Goal: Task Accomplishment & Management: Complete application form

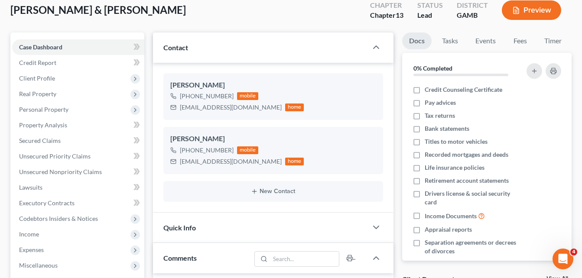
scroll to position [47, 0]
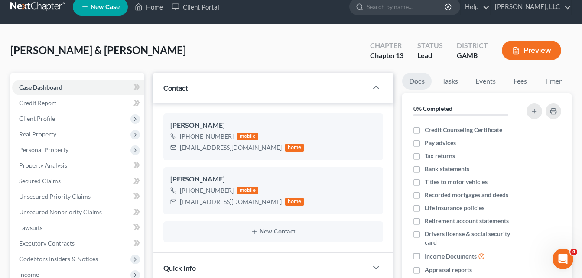
scroll to position [0, 0]
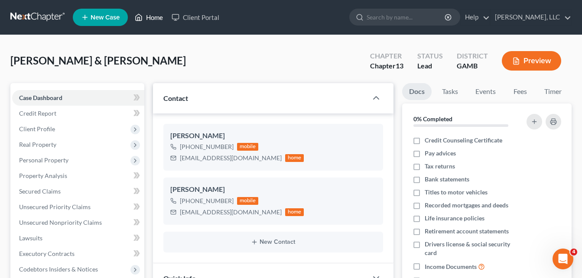
click at [154, 18] on link "Home" at bounding box center [148, 18] width 37 height 16
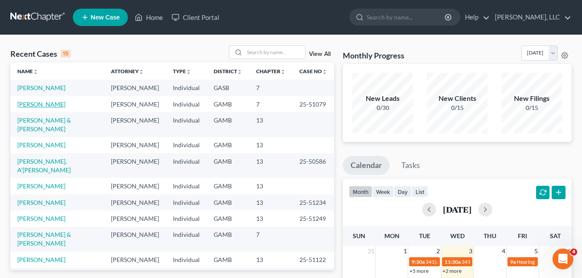
click at [36, 104] on link "[PERSON_NAME]" at bounding box center [41, 104] width 48 height 7
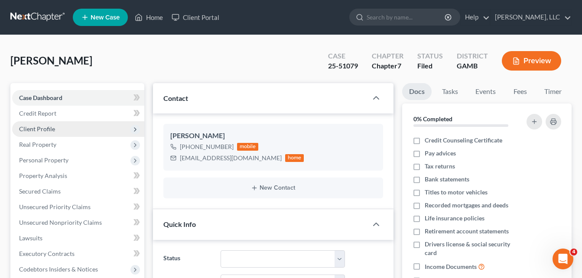
click at [29, 130] on span "Client Profile" at bounding box center [37, 128] width 36 height 7
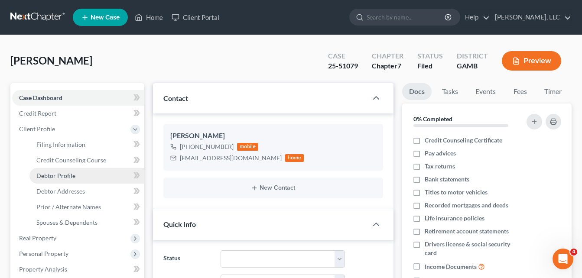
click at [47, 179] on span "Debtor Profile" at bounding box center [55, 175] width 39 height 7
select select "0"
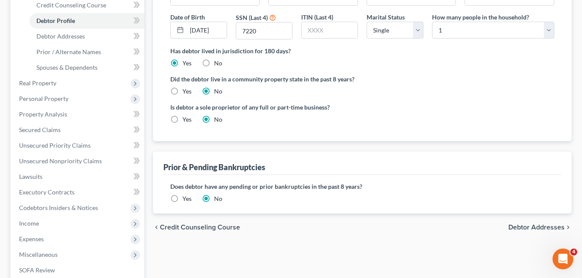
scroll to position [156, 0]
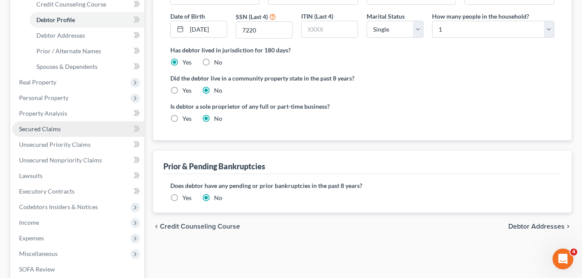
click at [47, 131] on span "Secured Claims" at bounding box center [40, 128] width 42 height 7
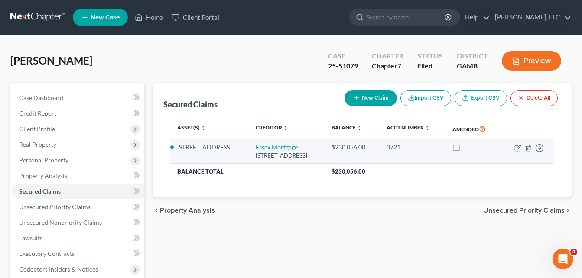
click at [276, 151] on link "Essex Mortgage" at bounding box center [277, 146] width 42 height 7
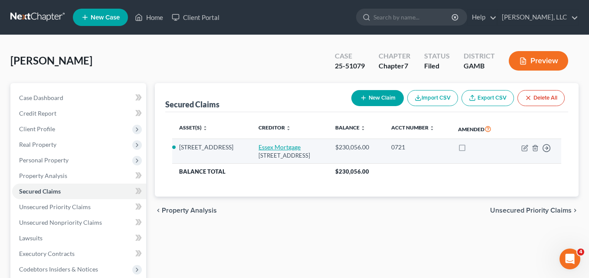
select select "9"
select select "2"
select select "0"
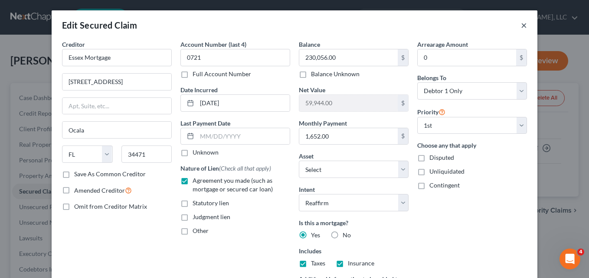
click at [521, 25] on button "×" at bounding box center [524, 25] width 6 height 10
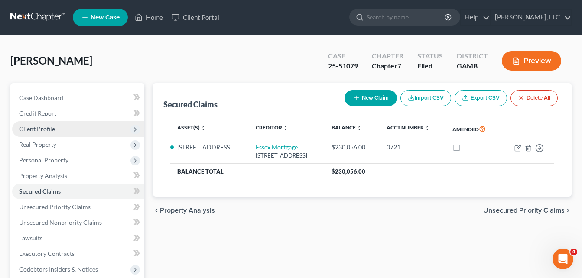
click at [36, 132] on span "Client Profile" at bounding box center [37, 128] width 36 height 7
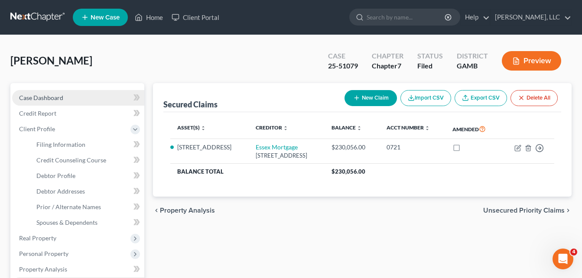
click at [38, 97] on span "Case Dashboard" at bounding box center [41, 97] width 44 height 7
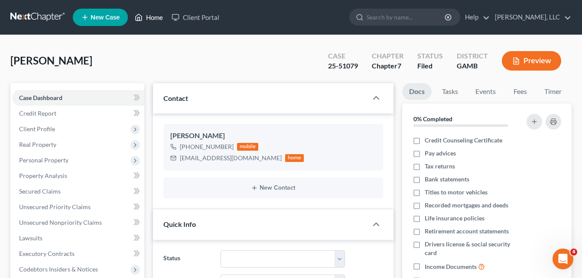
click at [153, 20] on link "Home" at bounding box center [148, 18] width 37 height 16
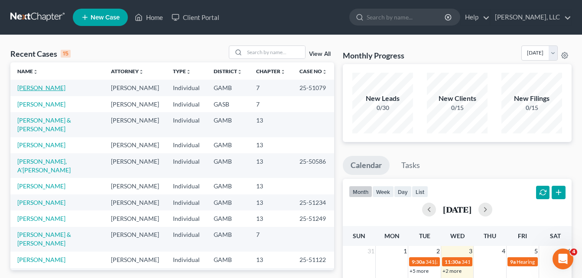
click at [51, 86] on link "[PERSON_NAME]" at bounding box center [41, 87] width 48 height 7
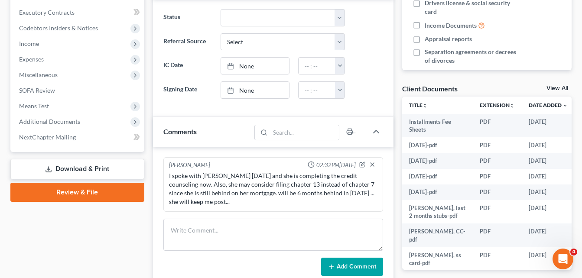
scroll to position [243, 0]
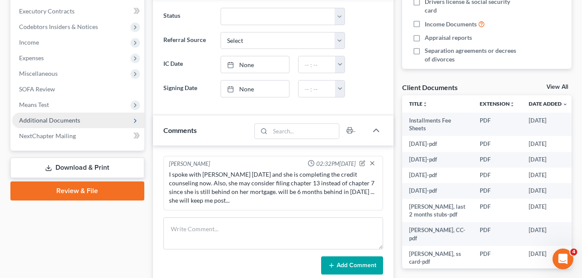
click at [64, 121] on span "Additional Documents" at bounding box center [49, 120] width 61 height 7
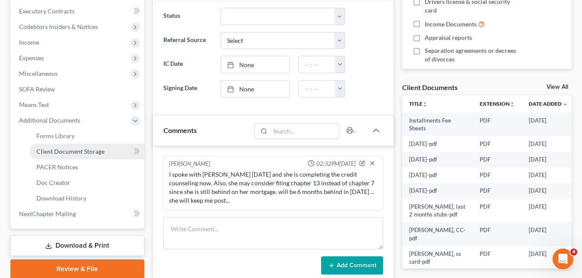
click at [73, 152] on span "Client Document Storage" at bounding box center [70, 151] width 68 height 7
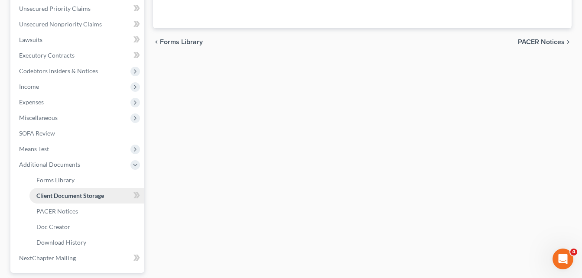
scroll to position [68, 0]
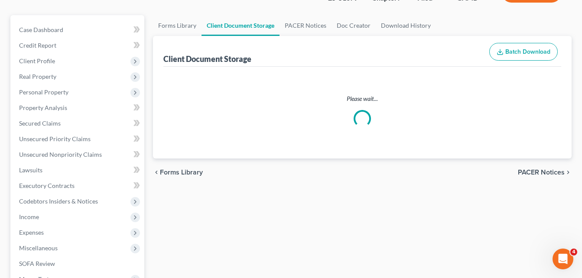
select select "6"
select select "22"
select select "26"
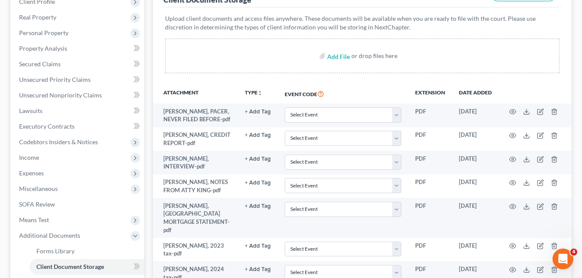
scroll to position [139, 0]
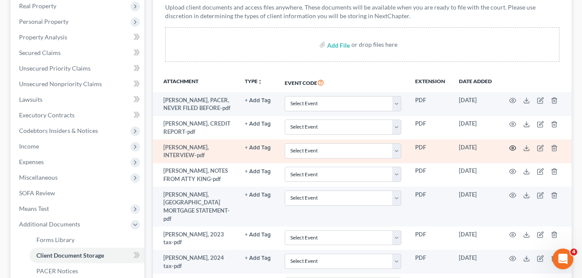
click at [514, 149] on icon "button" at bounding box center [512, 148] width 7 height 7
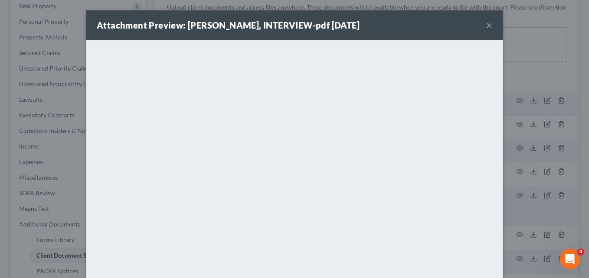
click at [486, 25] on button "×" at bounding box center [489, 25] width 6 height 10
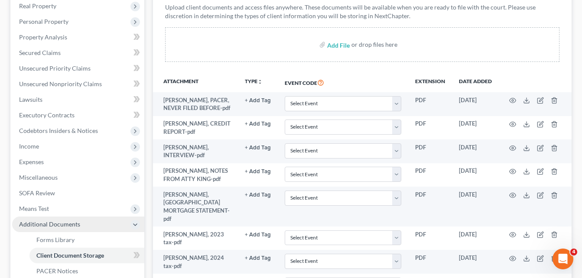
click at [55, 229] on span "Additional Documents" at bounding box center [78, 225] width 132 height 16
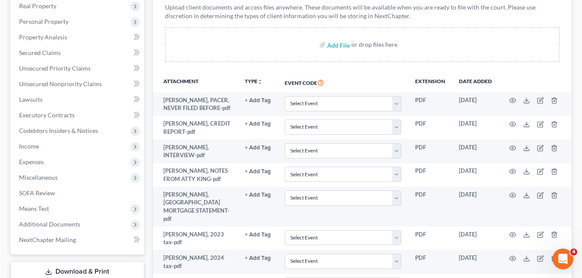
click at [26, 148] on span "Income" at bounding box center [29, 146] width 20 height 7
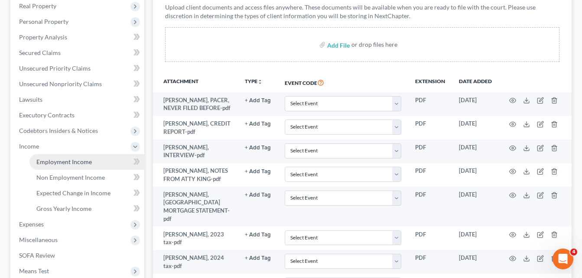
click at [46, 164] on span "Employment Income" at bounding box center [63, 161] width 55 height 7
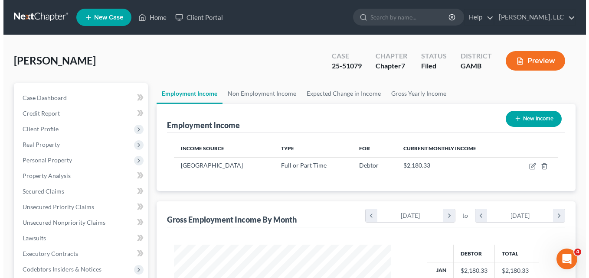
scroll to position [156, 234]
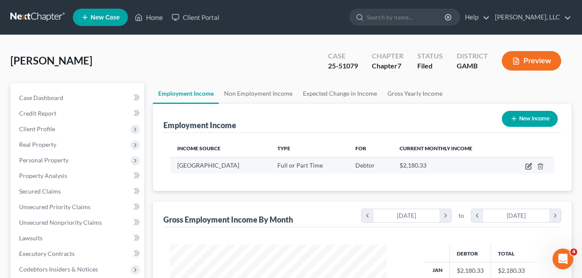
click at [527, 167] on icon "button" at bounding box center [528, 166] width 7 height 7
select select "0"
select select "10"
select select "1"
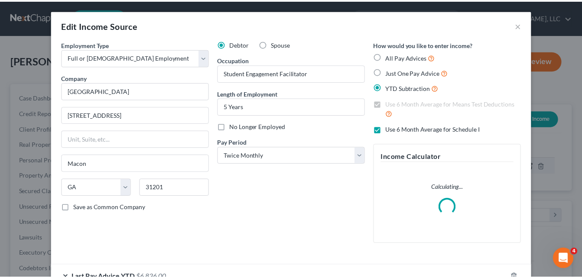
scroll to position [156, 237]
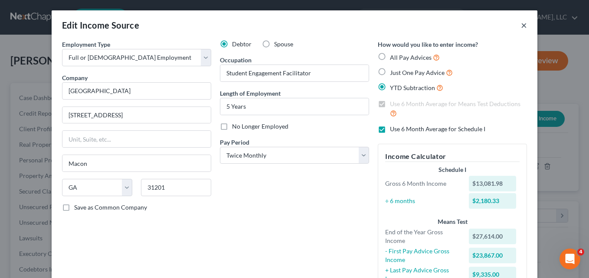
click at [521, 26] on button "×" at bounding box center [524, 25] width 6 height 10
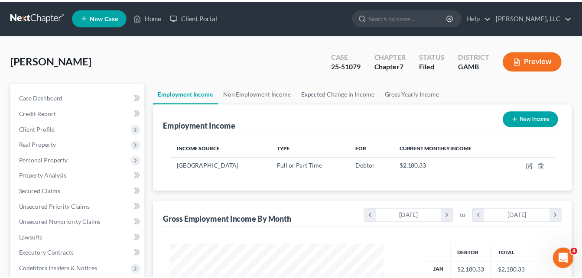
scroll to position [433268, 433189]
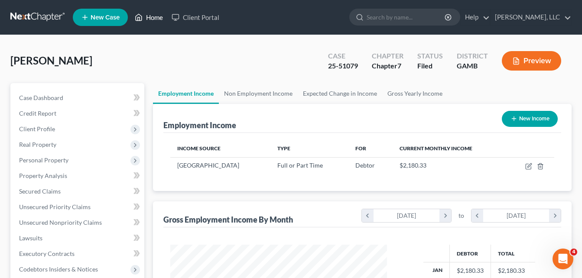
click at [153, 13] on link "Home" at bounding box center [148, 18] width 37 height 16
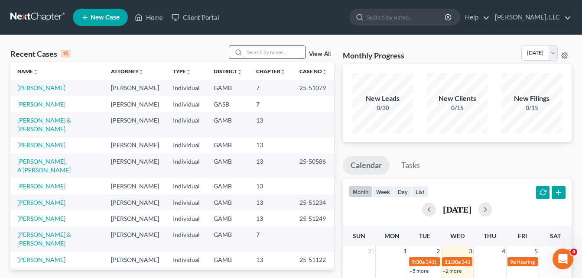
click at [256, 53] on input "search" at bounding box center [274, 52] width 61 height 13
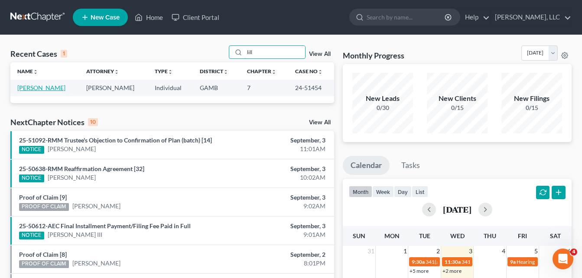
type input "lill"
click at [37, 87] on link "[PERSON_NAME]" at bounding box center [41, 87] width 48 height 7
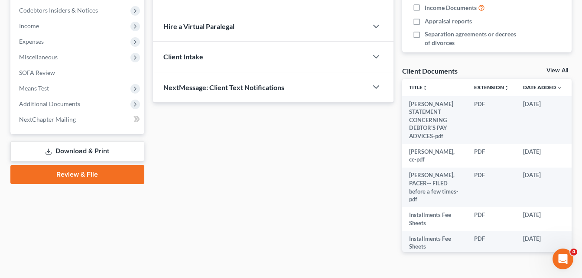
scroll to position [277, 0]
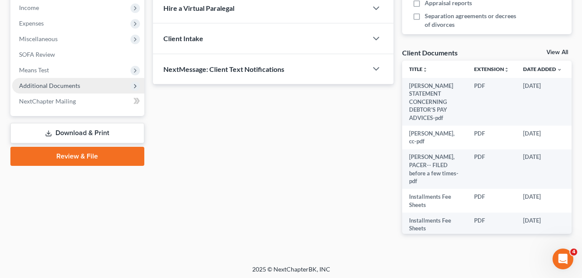
click at [58, 84] on span "Additional Documents" at bounding box center [49, 85] width 61 height 7
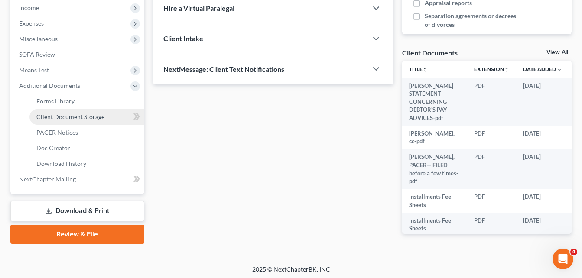
click at [60, 115] on span "Client Document Storage" at bounding box center [70, 116] width 68 height 7
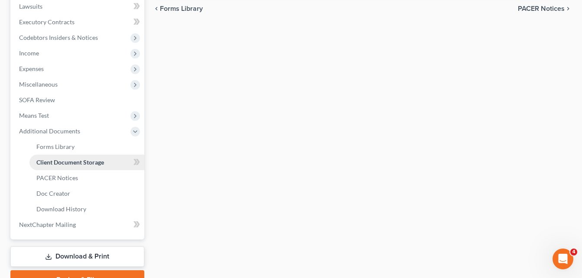
scroll to position [112, 0]
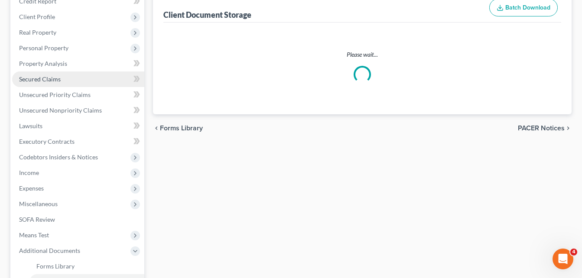
select select "26"
select select "6"
select select "22"
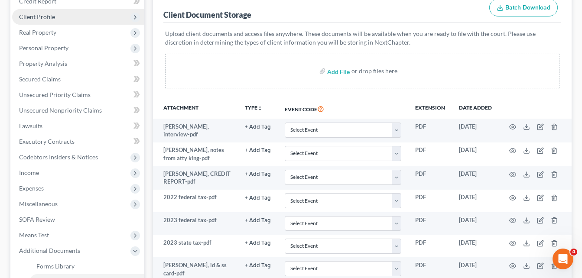
scroll to position [0, 0]
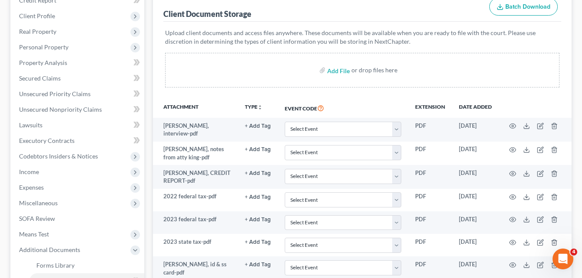
scroll to position [139, 0]
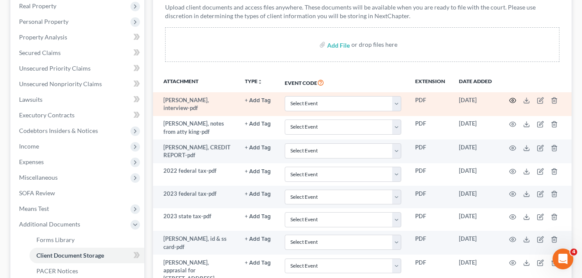
click at [511, 100] on icon "button" at bounding box center [512, 100] width 7 height 7
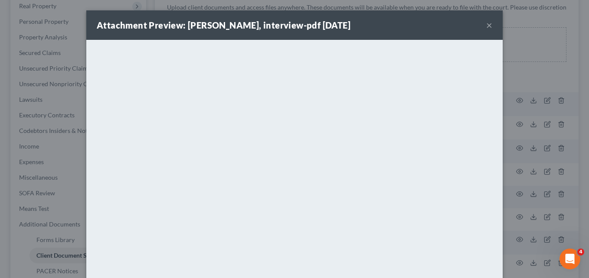
click at [488, 24] on button "×" at bounding box center [489, 25] width 6 height 10
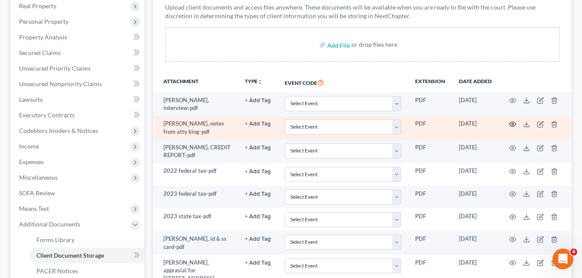
click at [512, 124] on circle "button" at bounding box center [513, 125] width 2 height 2
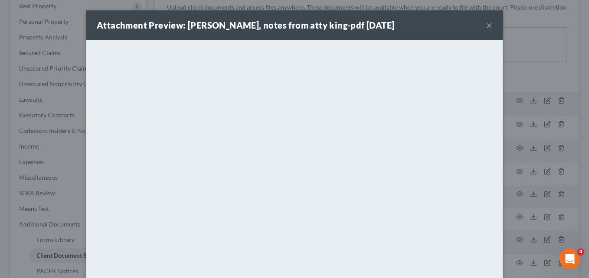
click at [486, 27] on button "×" at bounding box center [489, 25] width 6 height 10
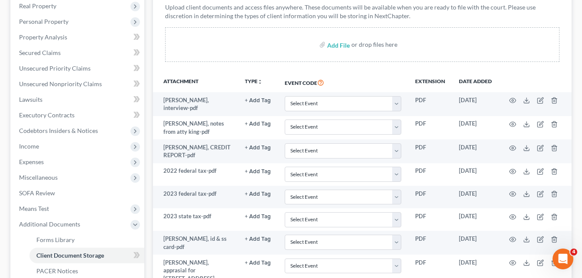
click at [151, 66] on div "Forms Library Client Document Storage PACER Notices Doc Creator Download Histor…" at bounding box center [362, 223] width 427 height 556
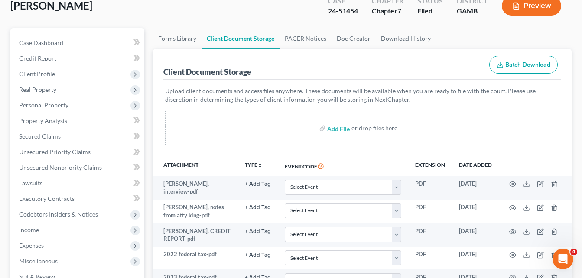
scroll to position [0, 0]
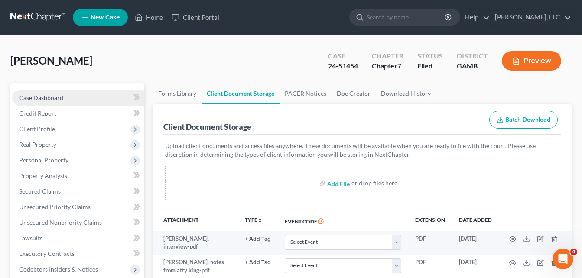
click at [33, 96] on span "Case Dashboard" at bounding box center [41, 97] width 44 height 7
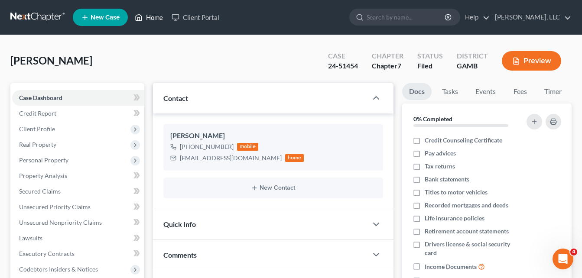
click at [151, 15] on link "Home" at bounding box center [148, 18] width 37 height 16
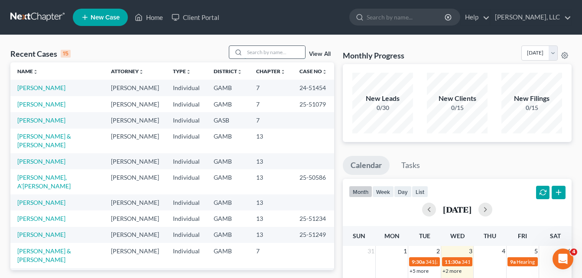
click at [259, 51] on input "search" at bounding box center [274, 52] width 61 height 13
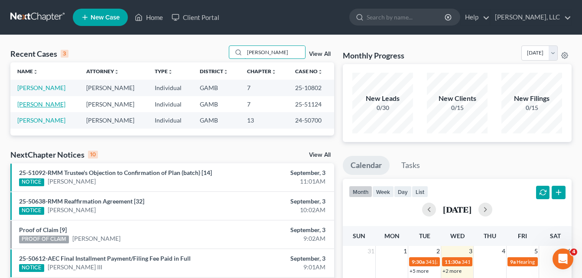
type input "[PERSON_NAME]"
click at [37, 103] on link "[PERSON_NAME]" at bounding box center [41, 104] width 48 height 7
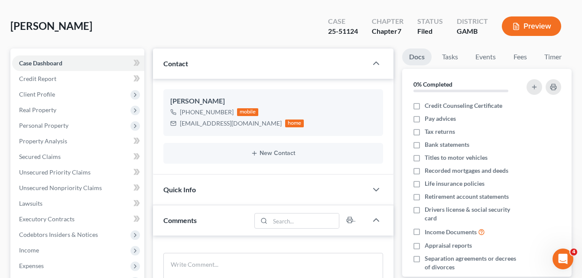
scroll to position [52, 0]
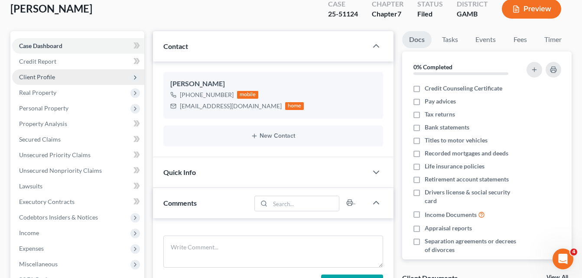
click at [48, 81] on span "Client Profile" at bounding box center [78, 77] width 132 height 16
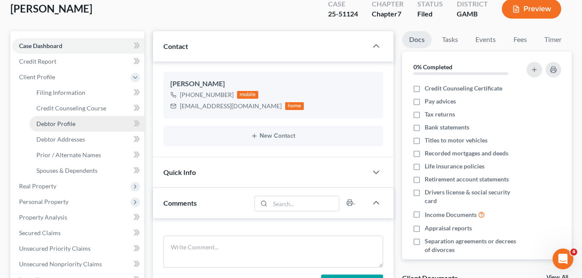
click at [51, 122] on span "Debtor Profile" at bounding box center [55, 123] width 39 height 7
select select "0"
select select "1"
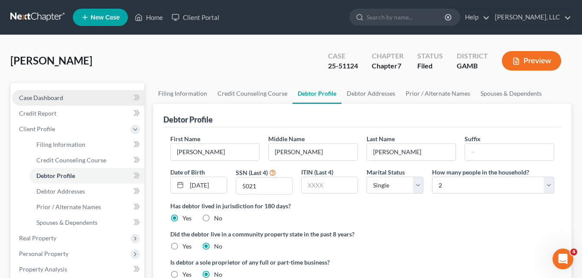
click at [36, 100] on span "Case Dashboard" at bounding box center [41, 97] width 44 height 7
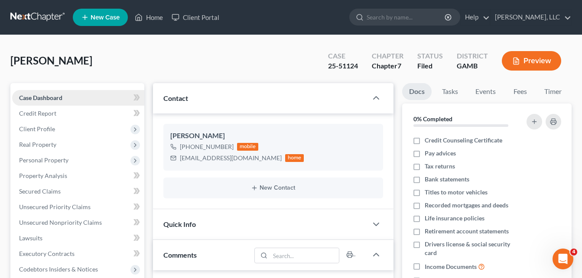
click at [36, 100] on span "Case Dashboard" at bounding box center [40, 97] width 43 height 7
drag, startPoint x: 136, startPoint y: 69, endPoint x: 155, endPoint y: 59, distance: 21.1
click at [136, 69] on div "[PERSON_NAME] Upgraded Case 25-51124 Chapter Chapter 7 Status [GEOGRAPHIC_DATA]…" at bounding box center [290, 65] width 561 height 38
click at [155, 59] on div "[PERSON_NAME] Upgraded Case 25-51124 Chapter Chapter 7 Status [GEOGRAPHIC_DATA]…" at bounding box center [290, 65] width 561 height 38
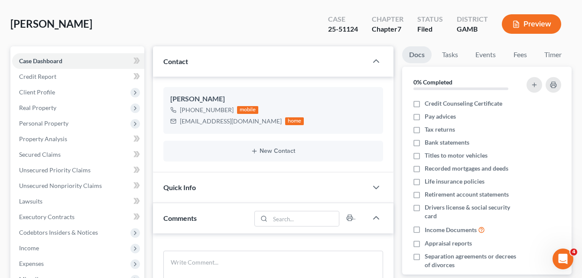
scroll to position [52, 0]
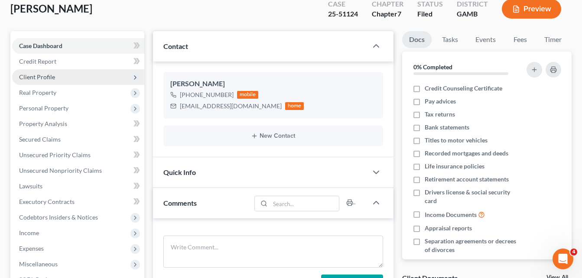
click at [34, 77] on span "Client Profile" at bounding box center [37, 76] width 36 height 7
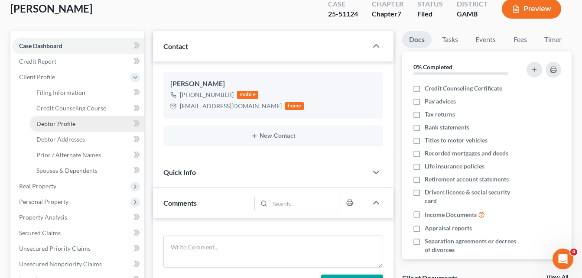
click at [50, 124] on span "Debtor Profile" at bounding box center [55, 123] width 39 height 7
select select "0"
select select "1"
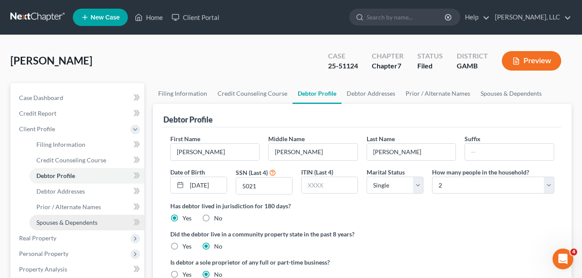
click at [78, 225] on span "Spouses & Dependents" at bounding box center [66, 222] width 61 height 7
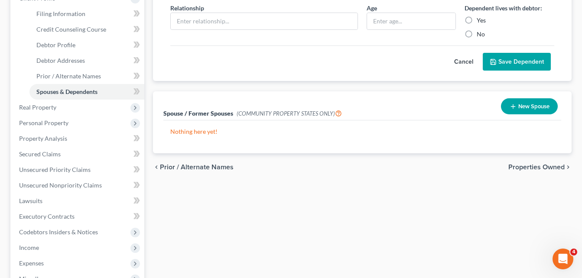
scroll to position [139, 0]
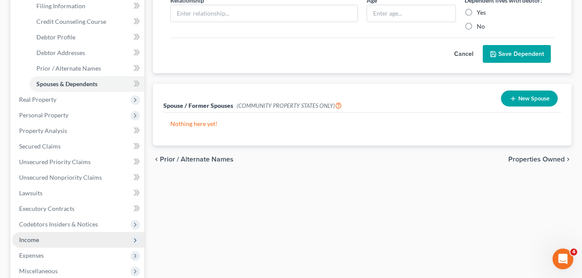
click at [26, 238] on span "Income" at bounding box center [29, 239] width 20 height 7
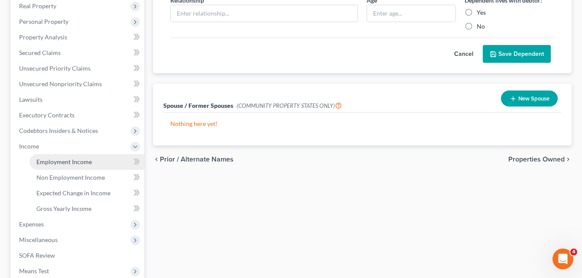
click at [55, 164] on span "Employment Income" at bounding box center [63, 161] width 55 height 7
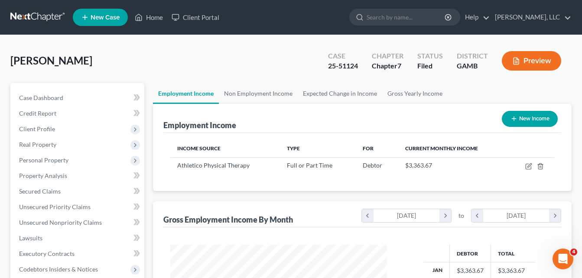
scroll to position [156, 234]
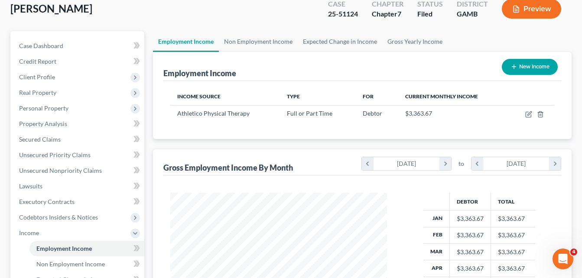
click at [163, 118] on div "Income Source Type For Current Monthly Income Athletico Physical Therapy Full o…" at bounding box center [362, 110] width 398 height 58
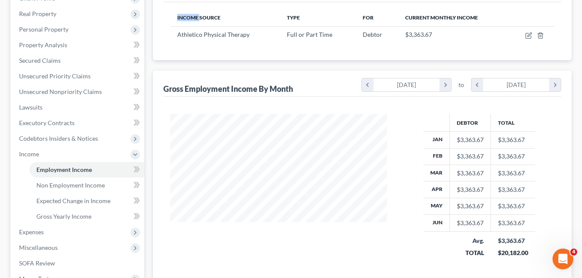
scroll to position [139, 0]
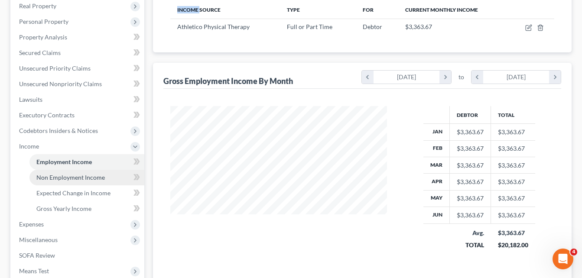
click at [68, 181] on span "Non Employment Income" at bounding box center [70, 177] width 68 height 7
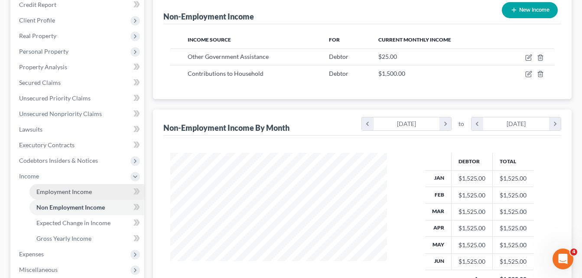
scroll to position [121, 0]
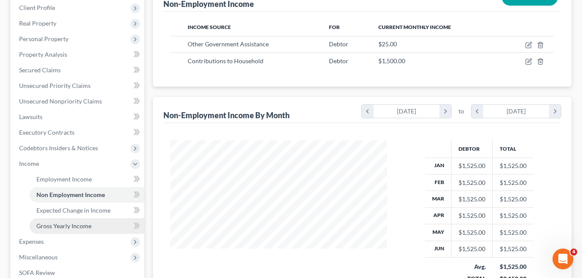
click at [61, 228] on span "Gross Yearly Income" at bounding box center [63, 225] width 55 height 7
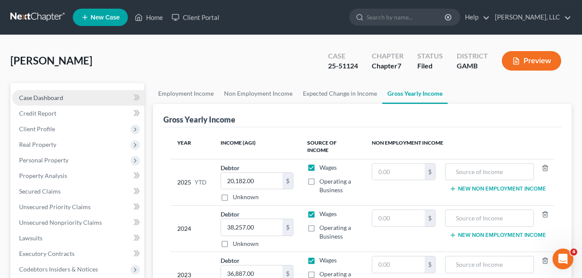
click at [45, 97] on span "Case Dashboard" at bounding box center [41, 97] width 44 height 7
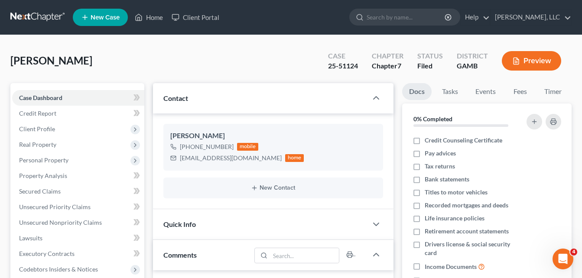
click at [149, 65] on div "[PERSON_NAME] Upgraded Case 25-51124 Chapter Chapter 7 Status [GEOGRAPHIC_DATA]…" at bounding box center [290, 65] width 561 height 38
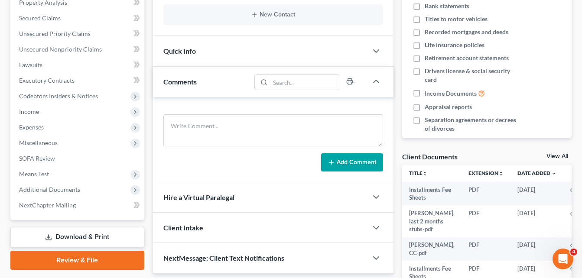
scroll to position [191, 0]
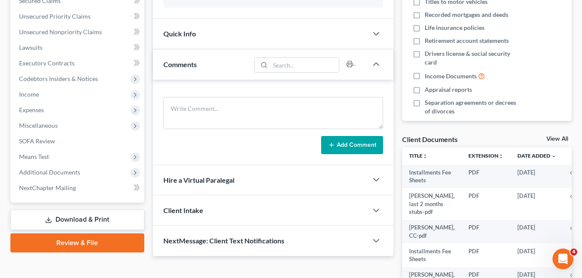
click at [149, 116] on div "Updates & News × [US_STATE][GEOGRAPHIC_DATA] Notes: Take a look at NextChapter'…" at bounding box center [273, 114] width 249 height 442
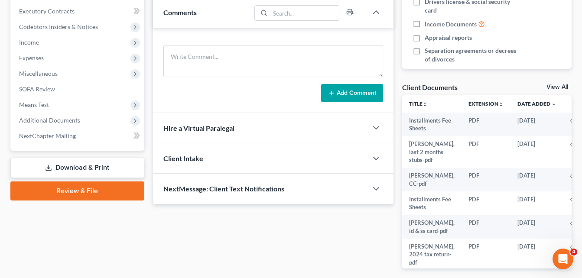
scroll to position [260, 0]
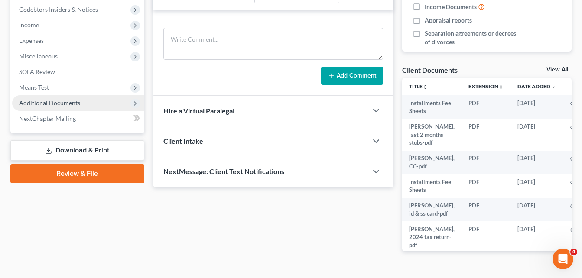
click at [59, 100] on span "Additional Documents" at bounding box center [49, 102] width 61 height 7
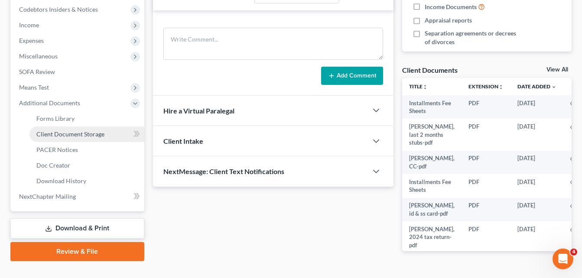
click at [69, 134] on span "Client Document Storage" at bounding box center [70, 133] width 68 height 7
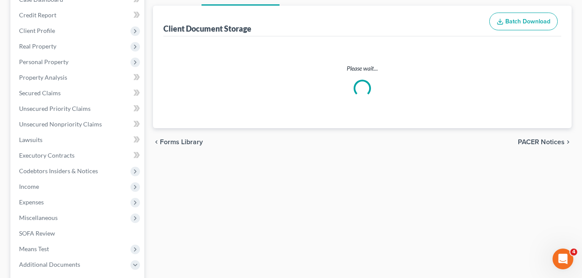
scroll to position [11, 0]
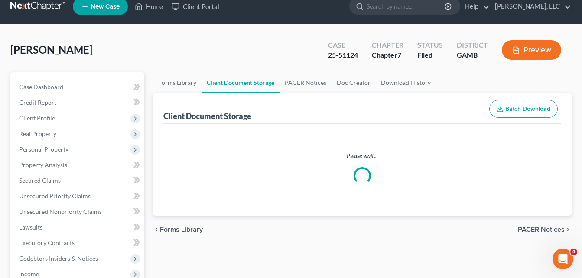
select select "6"
select select "22"
select select "26"
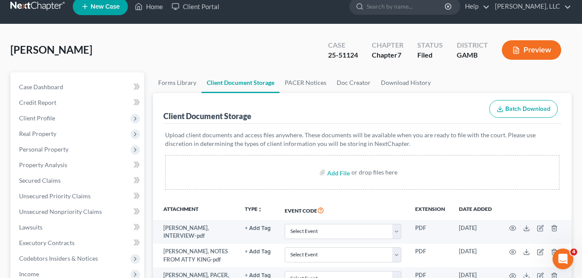
scroll to position [0, 0]
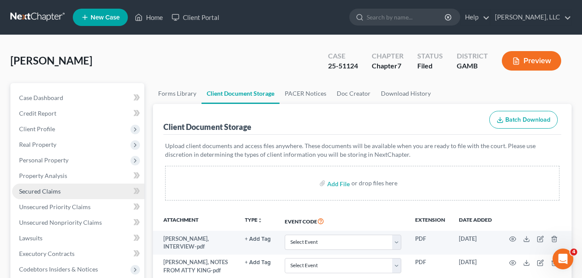
click at [46, 194] on span "Secured Claims" at bounding box center [40, 191] width 42 height 7
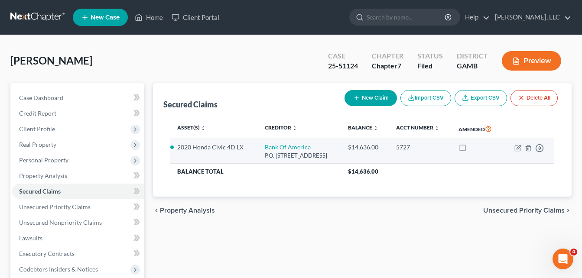
click at [287, 147] on link "Bank Of America" at bounding box center [288, 146] width 46 height 7
select select "4"
select select "2"
select select "0"
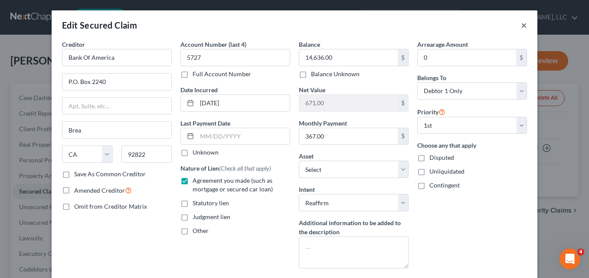
click at [521, 22] on button "×" at bounding box center [524, 25] width 6 height 10
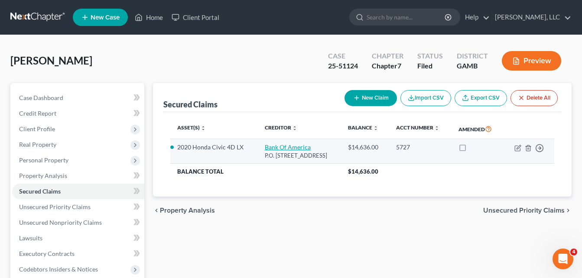
click at [282, 146] on link "Bank Of America" at bounding box center [288, 146] width 46 height 7
select select "4"
select select "2"
select select "0"
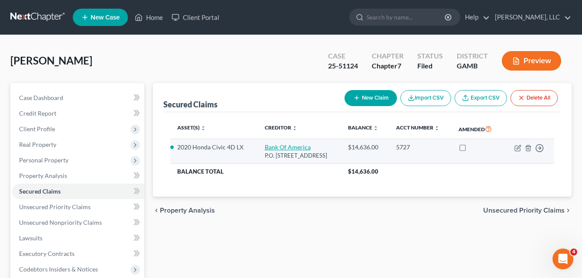
select select "0"
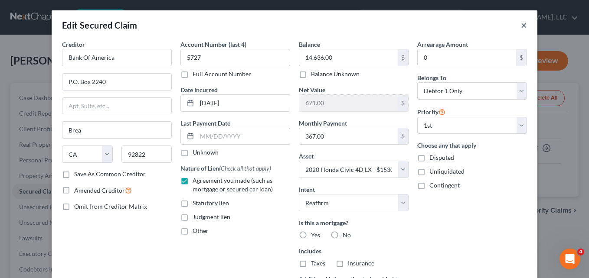
click at [521, 24] on button "×" at bounding box center [524, 25] width 6 height 10
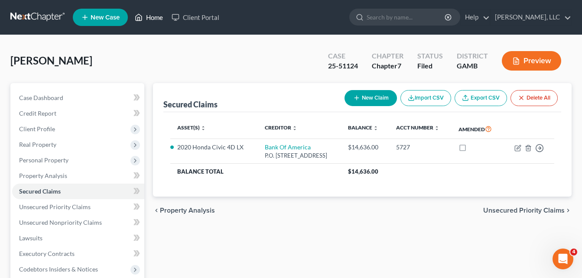
click at [154, 18] on link "Home" at bounding box center [148, 18] width 37 height 16
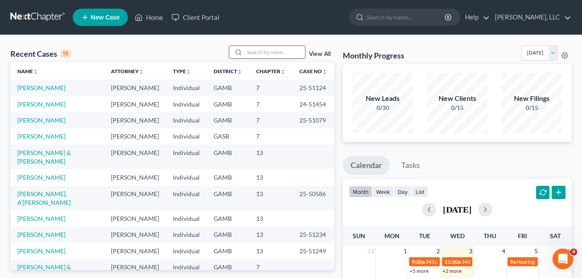
click at [274, 54] on input "search" at bounding box center [274, 52] width 61 height 13
click at [250, 49] on input "search" at bounding box center [274, 52] width 61 height 13
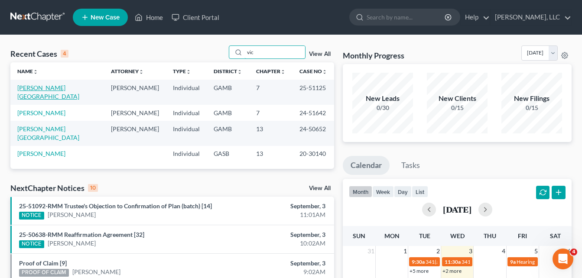
type input "vic"
click at [52, 88] on link "[PERSON_NAME][GEOGRAPHIC_DATA]" at bounding box center [48, 92] width 62 height 16
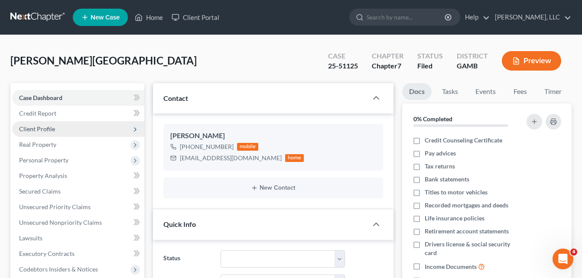
click at [44, 132] on span "Client Profile" at bounding box center [37, 128] width 36 height 7
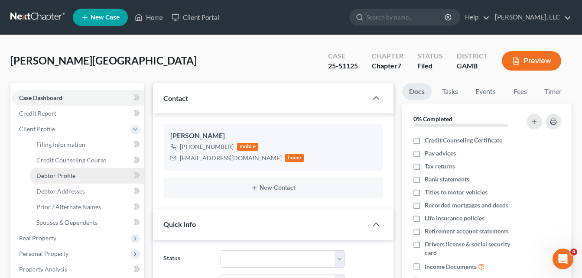
click at [52, 178] on span "Debtor Profile" at bounding box center [55, 175] width 39 height 7
select select "0"
select select "1"
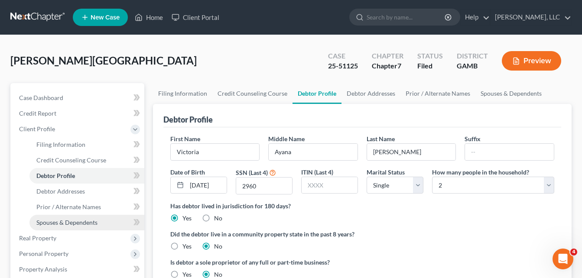
click at [43, 228] on link "Spouses & Dependents" at bounding box center [86, 223] width 115 height 16
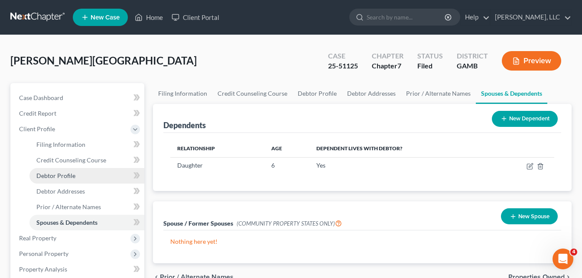
click at [44, 179] on span "Debtor Profile" at bounding box center [55, 175] width 39 height 7
select select "0"
select select "1"
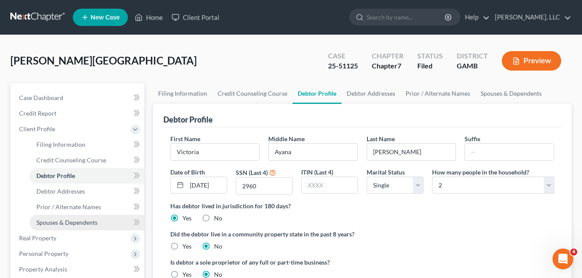
click at [51, 223] on span "Spouses & Dependents" at bounding box center [66, 222] width 61 height 7
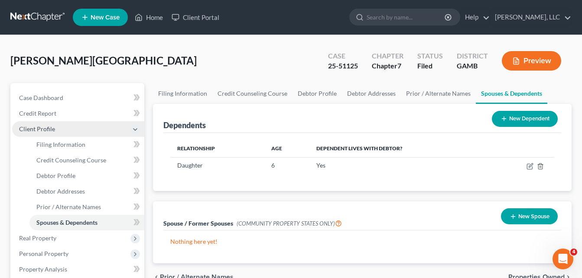
click at [31, 129] on span "Client Profile" at bounding box center [37, 128] width 36 height 7
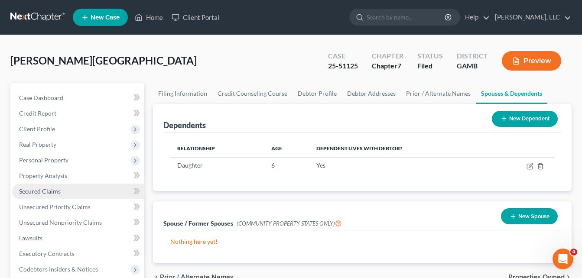
click at [35, 190] on span "Secured Claims" at bounding box center [40, 191] width 42 height 7
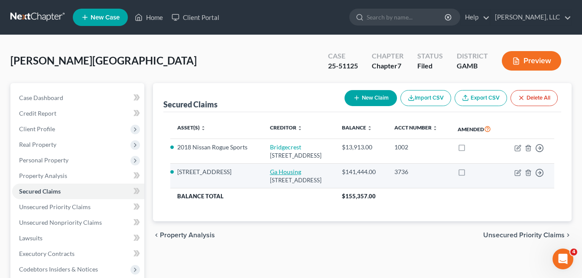
click at [275, 176] on link "Ga Housing" at bounding box center [285, 171] width 31 height 7
select select "10"
select select "2"
select select "0"
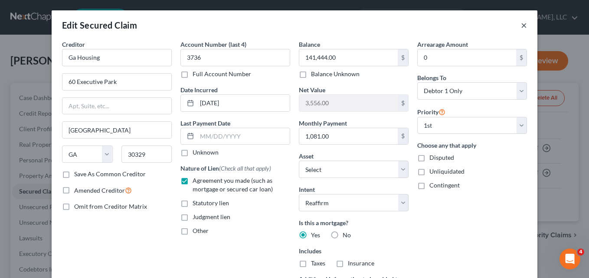
click at [521, 27] on button "×" at bounding box center [524, 25] width 6 height 10
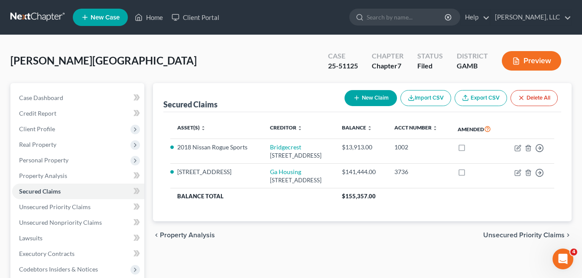
click at [143, 66] on div "[PERSON_NAME][GEOGRAPHIC_DATA] Upgraded Case 25-51125 Chapter Chapter 7 Status …" at bounding box center [290, 65] width 561 height 38
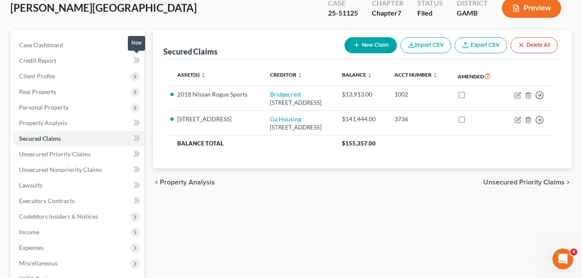
scroll to position [69, 0]
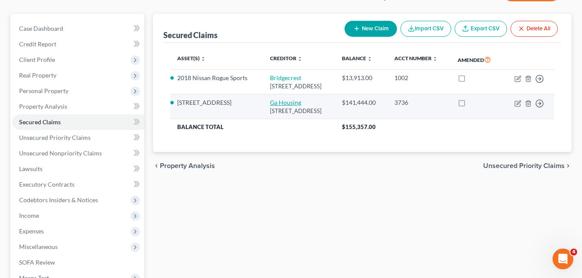
click at [272, 106] on link "Ga Housing" at bounding box center [285, 102] width 31 height 7
select select "10"
select select "2"
select select "0"
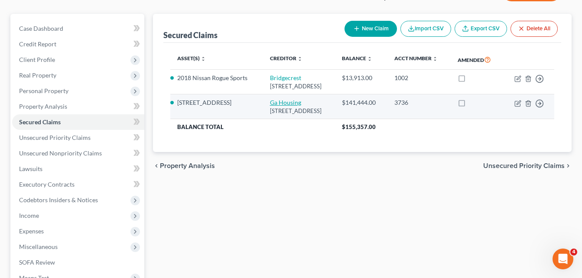
select select "0"
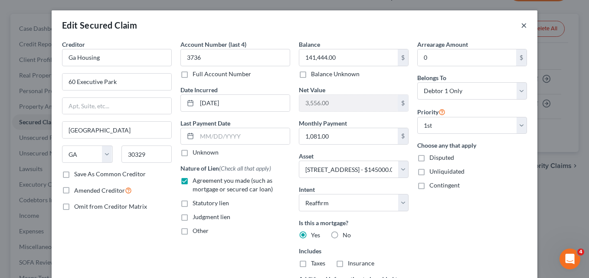
click at [521, 28] on button "×" at bounding box center [524, 25] width 6 height 10
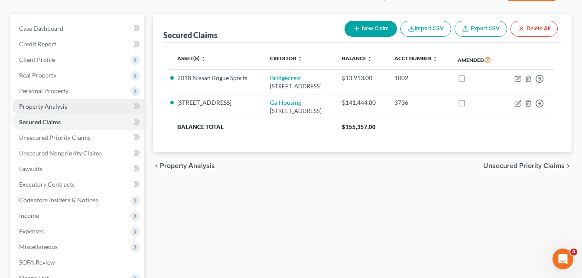
click at [40, 105] on span "Property Analysis" at bounding box center [43, 106] width 48 height 7
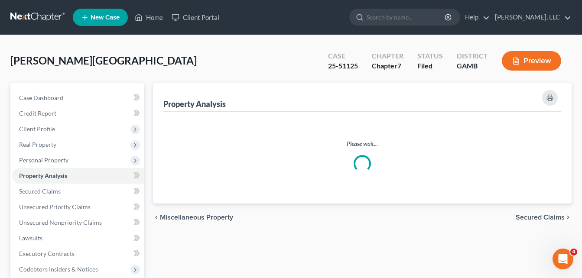
click at [156, 63] on div "[PERSON_NAME][GEOGRAPHIC_DATA] Upgraded Case 25-51125 Chapter Chapter 7 Status …" at bounding box center [290, 65] width 561 height 38
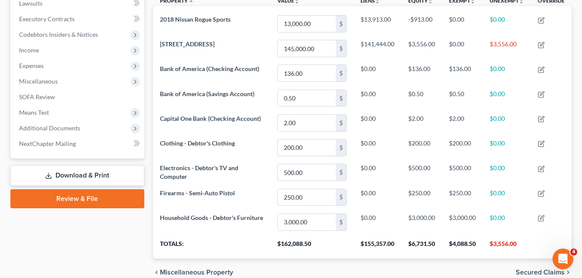
scroll to position [224, 0]
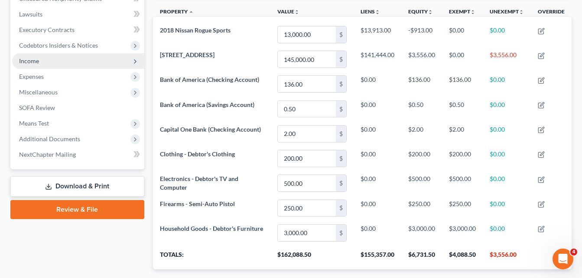
click at [30, 65] on span "Income" at bounding box center [78, 61] width 132 height 16
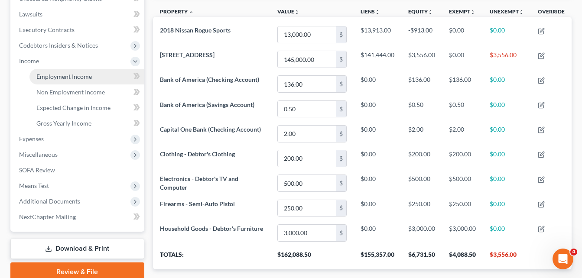
click at [58, 77] on span "Employment Income" at bounding box center [63, 76] width 55 height 7
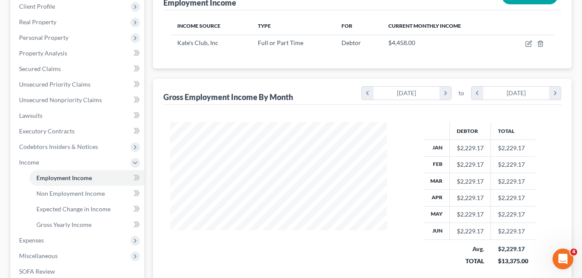
scroll to position [121, 0]
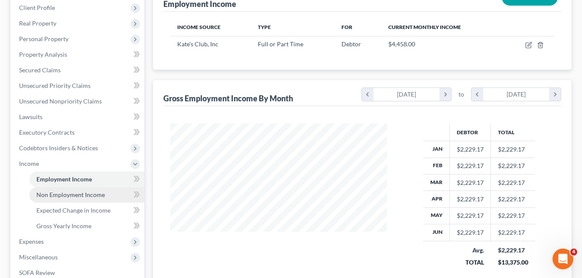
click at [62, 195] on span "Non Employment Income" at bounding box center [70, 194] width 68 height 7
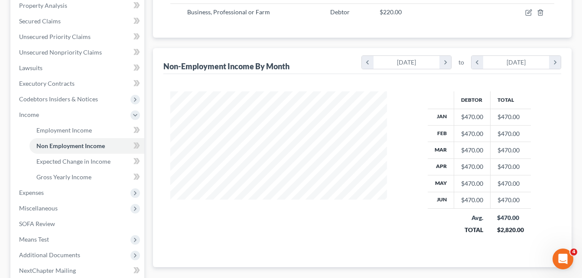
scroll to position [173, 0]
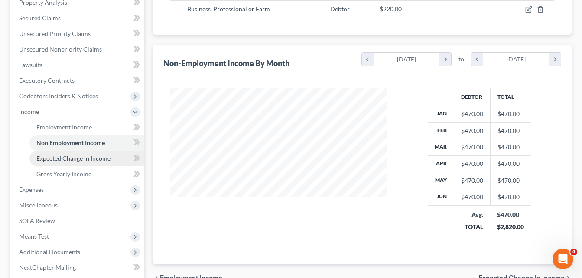
click at [72, 158] on span "Expected Change in Income" at bounding box center [73, 158] width 74 height 7
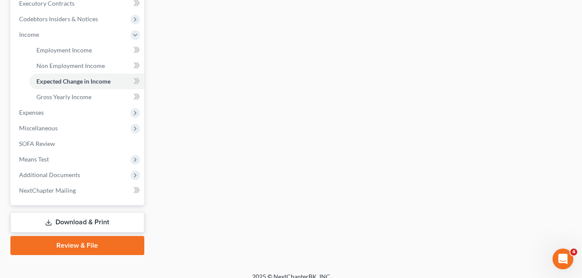
scroll to position [260, 0]
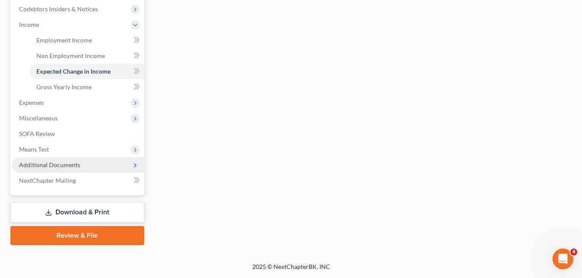
click at [63, 168] on span "Additional Documents" at bounding box center [49, 164] width 61 height 7
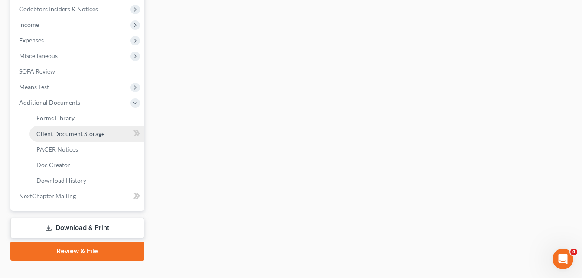
click at [65, 134] on span "Client Document Storage" at bounding box center [70, 133] width 68 height 7
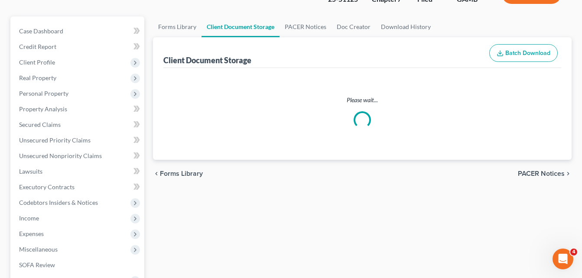
scroll to position [2, 0]
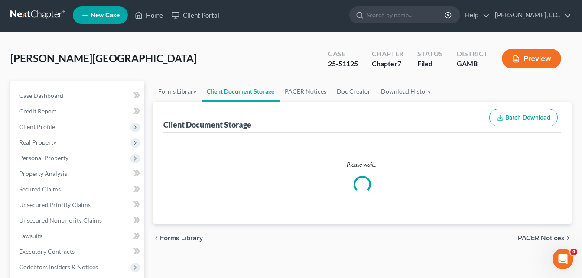
select select "6"
select select "22"
select select "26"
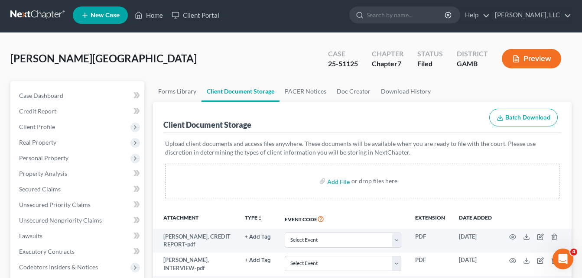
scroll to position [0, 0]
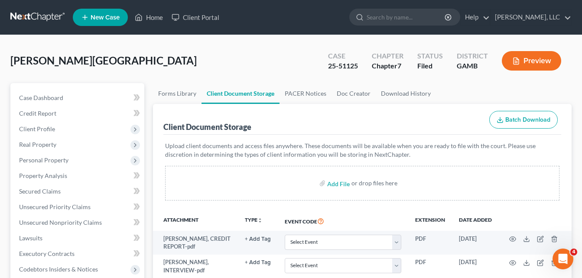
click at [299, 94] on link "PACER Notices" at bounding box center [306, 93] width 52 height 21
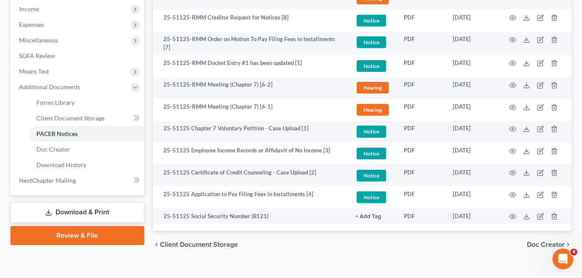
scroll to position [277, 0]
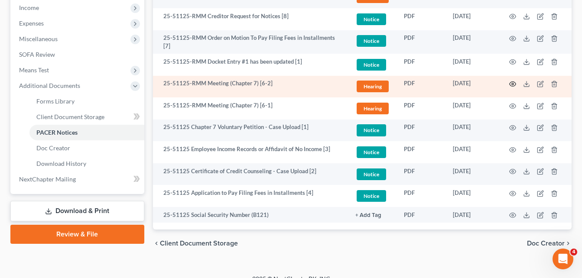
click at [514, 83] on icon "button" at bounding box center [512, 84] width 7 height 7
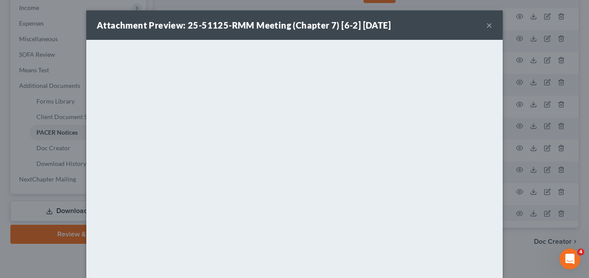
click at [486, 25] on button "×" at bounding box center [489, 25] width 6 height 10
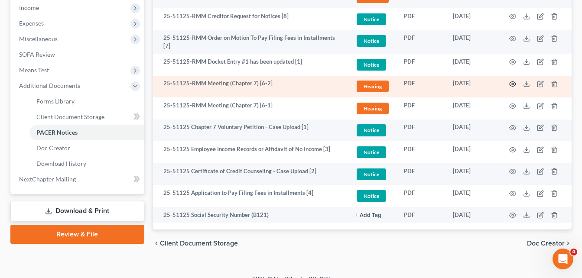
click at [511, 84] on icon "button" at bounding box center [512, 84] width 7 height 7
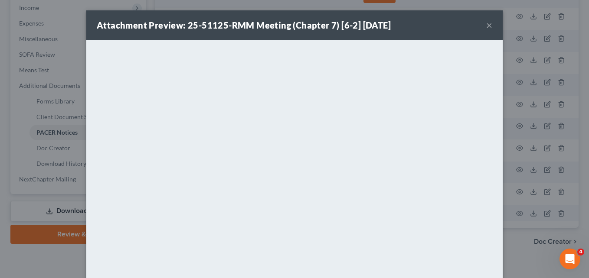
click at [486, 28] on button "×" at bounding box center [489, 25] width 6 height 10
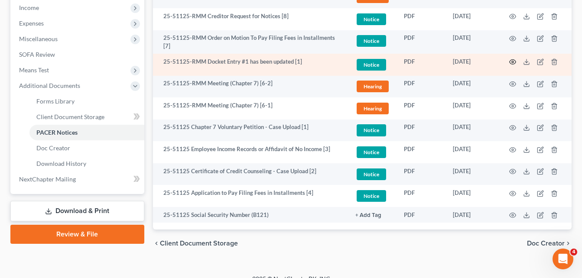
click at [513, 63] on icon "button" at bounding box center [513, 62] width 7 height 5
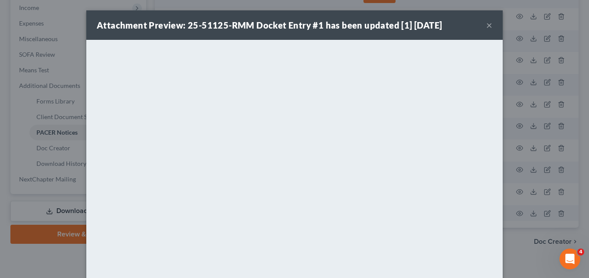
click at [486, 26] on button "×" at bounding box center [489, 25] width 6 height 10
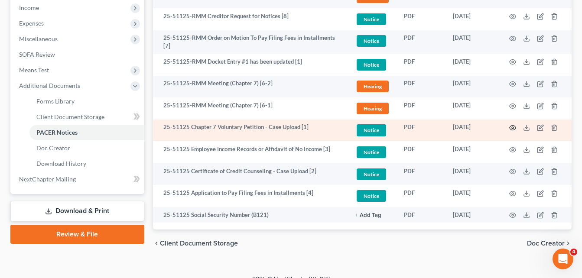
click at [514, 124] on td at bounding box center [535, 131] width 73 height 22
click at [514, 126] on icon "button" at bounding box center [513, 128] width 7 height 5
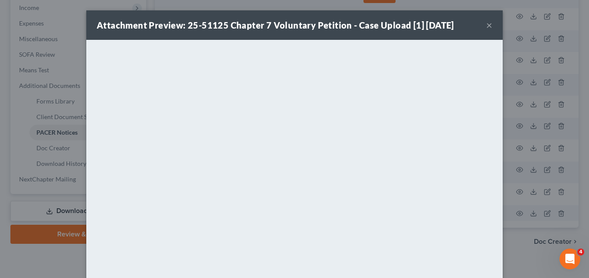
click at [487, 26] on button "×" at bounding box center [489, 25] width 6 height 10
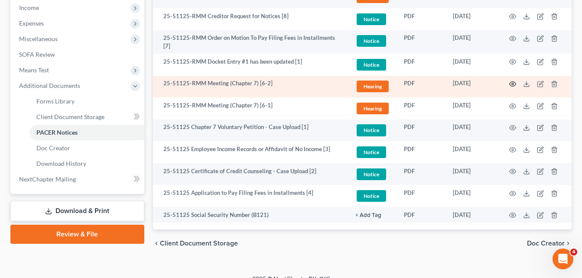
click at [512, 83] on icon "button" at bounding box center [512, 84] width 7 height 7
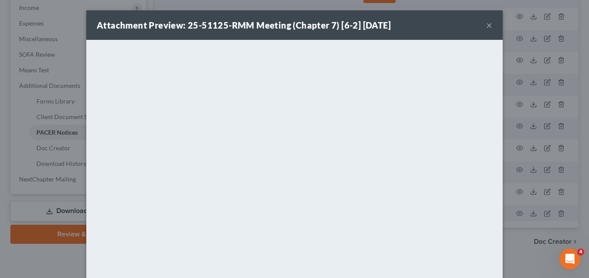
click at [486, 25] on button "×" at bounding box center [489, 25] width 6 height 10
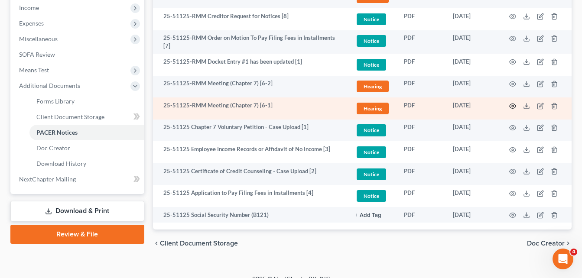
click at [513, 106] on icon "button" at bounding box center [512, 106] width 7 height 7
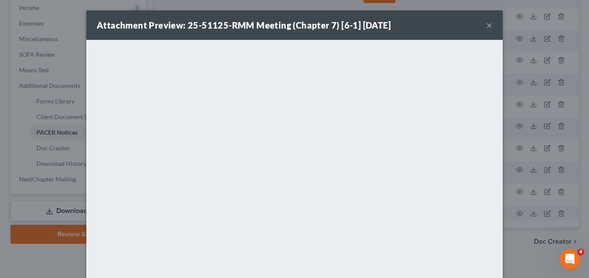
click at [486, 26] on button "×" at bounding box center [489, 25] width 6 height 10
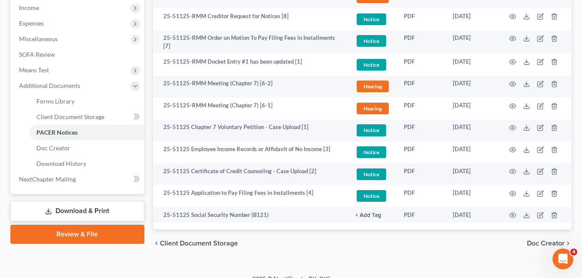
click at [150, 69] on div "Forms Library Client Document Storage PACER Notices Doc Creator Download Histor…" at bounding box center [362, 32] width 427 height 452
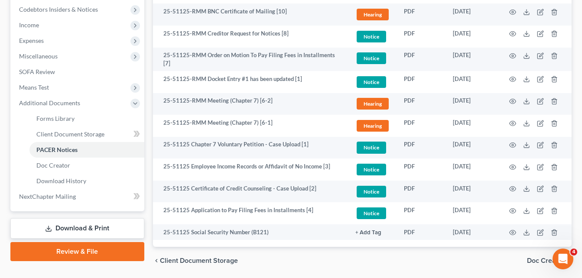
scroll to position [243, 0]
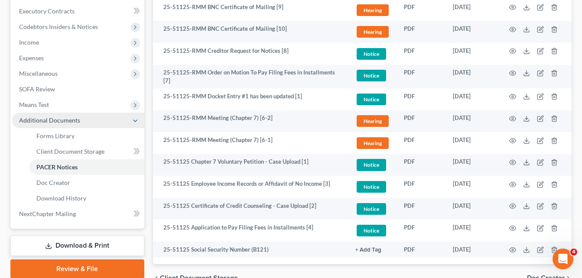
click at [33, 122] on span "Additional Documents" at bounding box center [49, 120] width 61 height 7
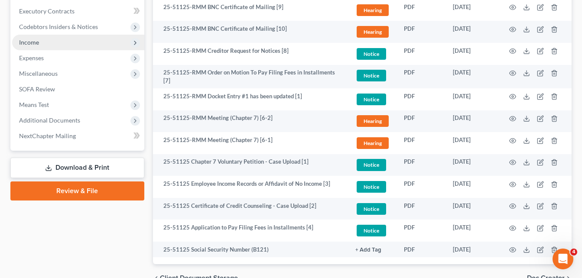
click at [29, 46] on span "Income" at bounding box center [29, 42] width 20 height 7
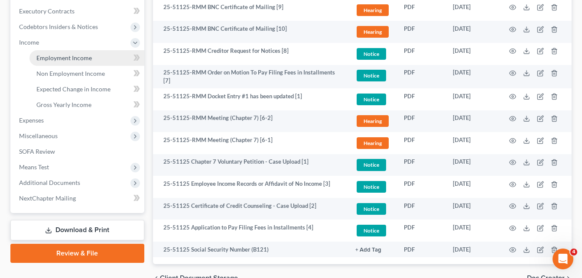
click at [49, 59] on span "Employment Income" at bounding box center [63, 57] width 55 height 7
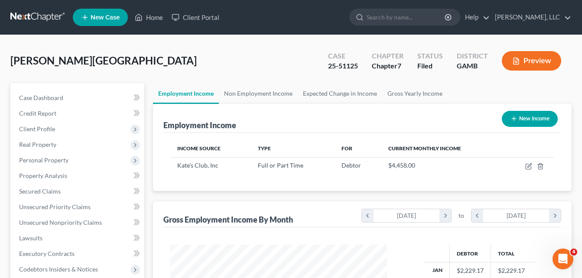
scroll to position [156, 234]
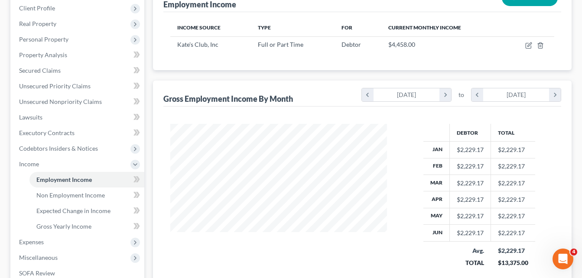
scroll to position [121, 0]
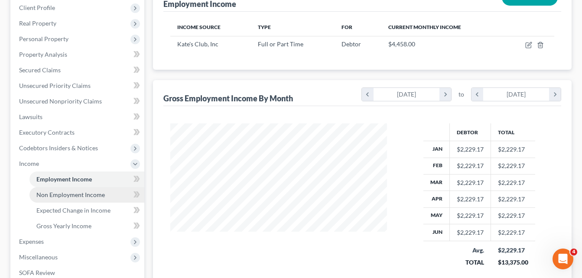
click at [58, 194] on span "Non Employment Income" at bounding box center [70, 194] width 68 height 7
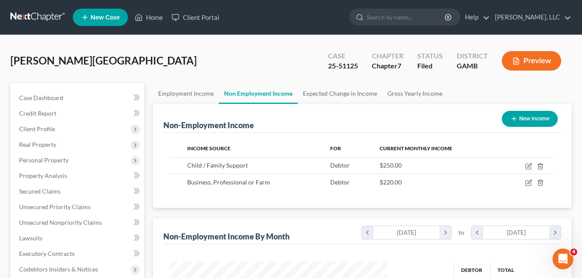
scroll to position [156, 234]
click at [30, 192] on span "Secured Claims" at bounding box center [40, 191] width 42 height 7
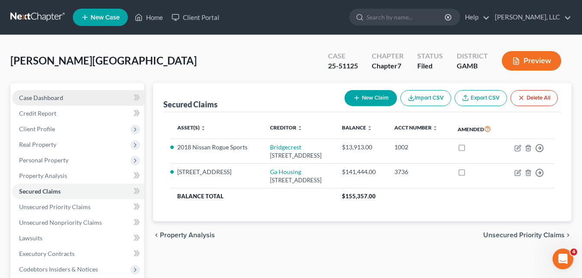
click at [44, 96] on span "Case Dashboard" at bounding box center [41, 97] width 44 height 7
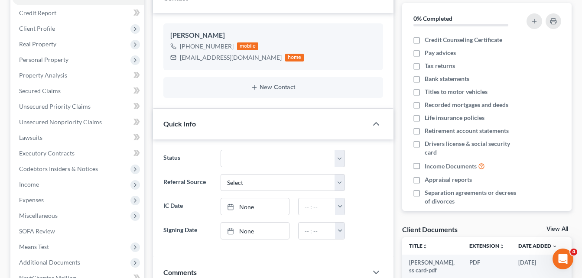
scroll to position [104, 0]
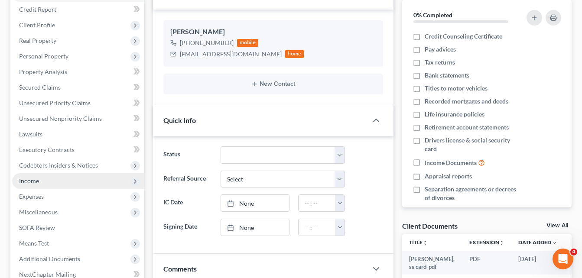
click at [31, 182] on span "Income" at bounding box center [29, 180] width 20 height 7
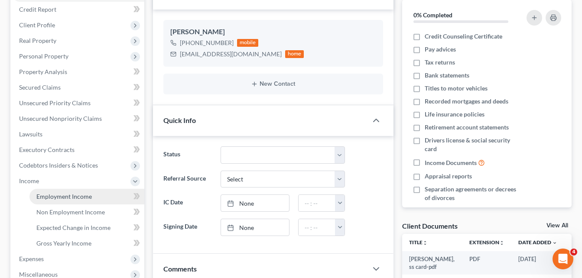
click at [50, 198] on span "Employment Income" at bounding box center [63, 196] width 55 height 7
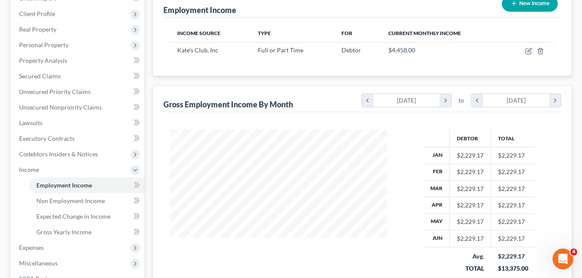
scroll to position [139, 0]
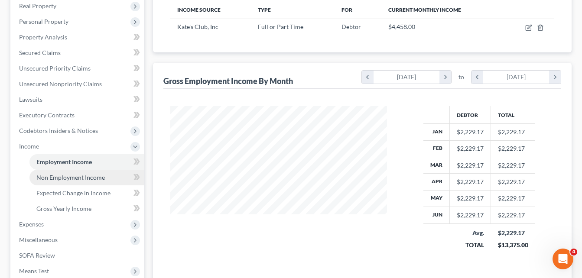
click at [82, 176] on span "Non Employment Income" at bounding box center [70, 177] width 68 height 7
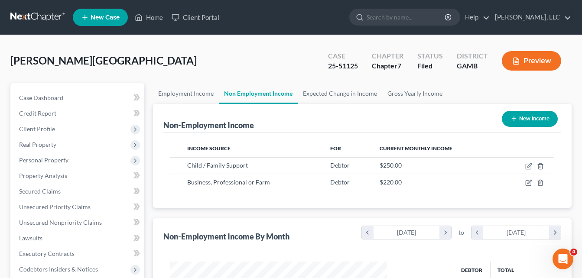
scroll to position [156, 234]
click at [155, 17] on link "Home" at bounding box center [148, 18] width 37 height 16
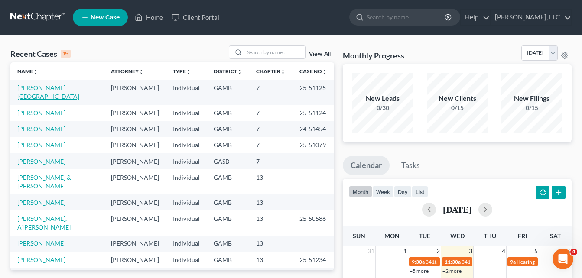
click at [28, 91] on link "[PERSON_NAME][GEOGRAPHIC_DATA]" at bounding box center [48, 92] width 62 height 16
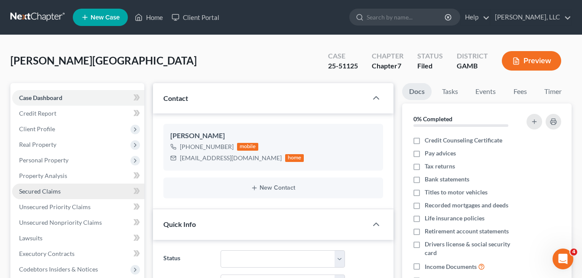
click at [40, 194] on span "Secured Claims" at bounding box center [40, 191] width 42 height 7
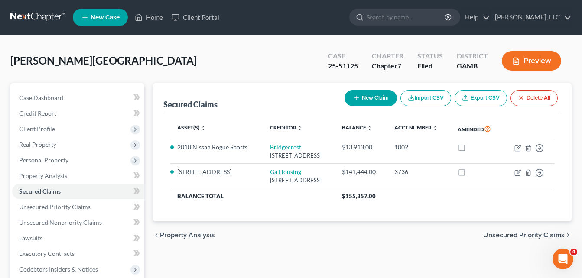
click at [7, 205] on div "Case Dashboard Payments Invoices Payments Payments Credit Report Client Profile" at bounding box center [77, 263] width 143 height 360
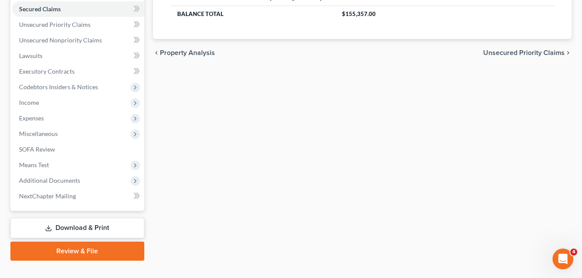
scroll to position [198, 0]
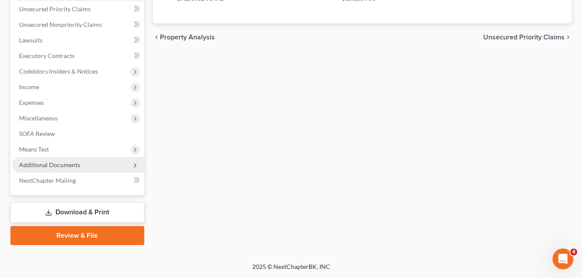
click at [44, 167] on span "Additional Documents" at bounding box center [49, 164] width 61 height 7
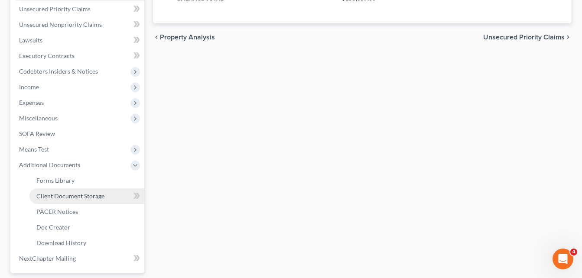
click at [65, 193] on span "Client Document Storage" at bounding box center [70, 195] width 68 height 7
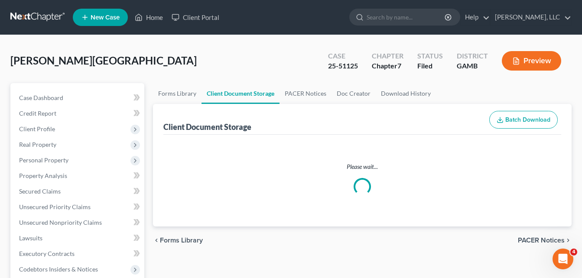
select select "6"
select select "22"
select select "26"
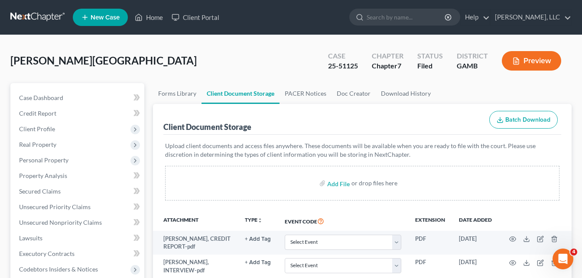
click at [36, 190] on span "Secured Claims" at bounding box center [40, 191] width 42 height 7
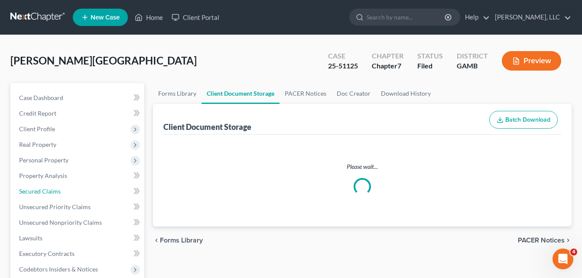
select select "6"
select select "22"
select select "26"
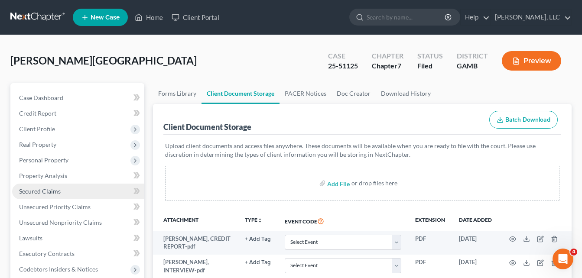
click at [35, 190] on span "Secured Claims" at bounding box center [40, 191] width 42 height 7
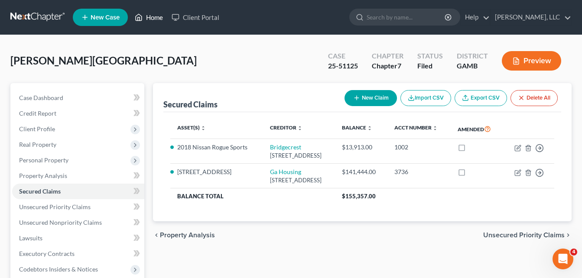
click at [152, 19] on link "Home" at bounding box center [148, 18] width 37 height 16
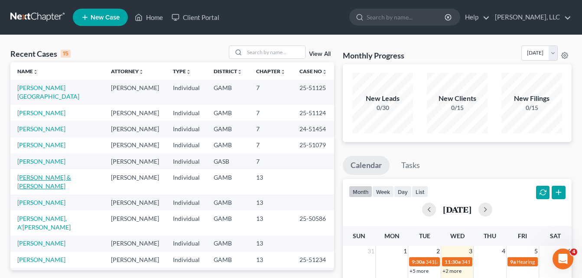
click at [41, 174] on link "[PERSON_NAME] & [PERSON_NAME]" at bounding box center [44, 182] width 54 height 16
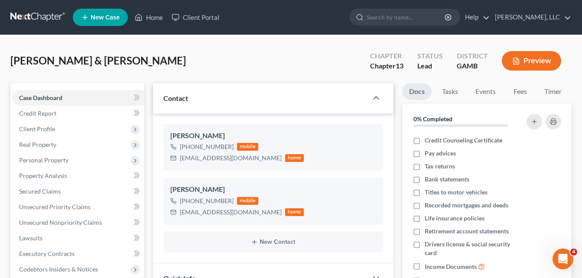
scroll to position [47, 0]
click at [149, 78] on div "[PERSON_NAME] & [PERSON_NAME] Upgraded Chapter Chapter 13 Status Lead District …" at bounding box center [290, 65] width 561 height 38
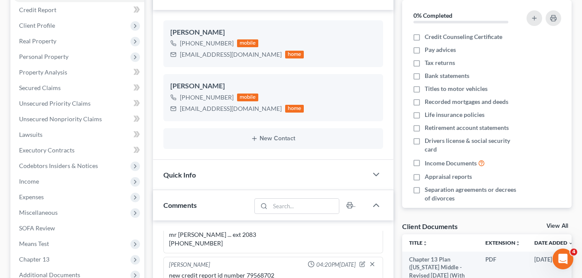
scroll to position [104, 0]
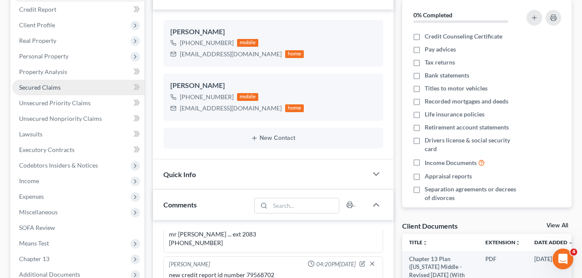
click at [42, 86] on span "Secured Claims" at bounding box center [40, 87] width 42 height 7
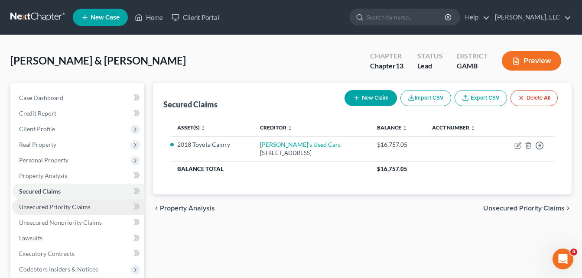
click at [48, 209] on span "Unsecured Priority Claims" at bounding box center [55, 206] width 72 height 7
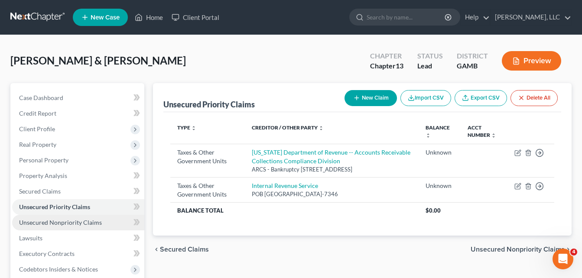
click at [68, 221] on span "Unsecured Nonpriority Claims" at bounding box center [60, 222] width 83 height 7
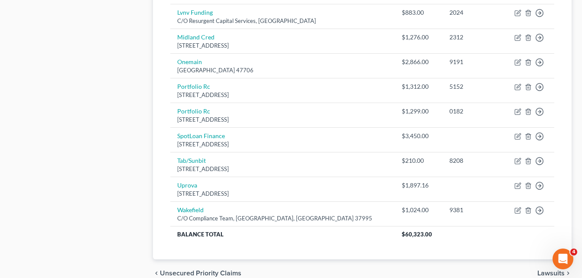
scroll to position [485, 0]
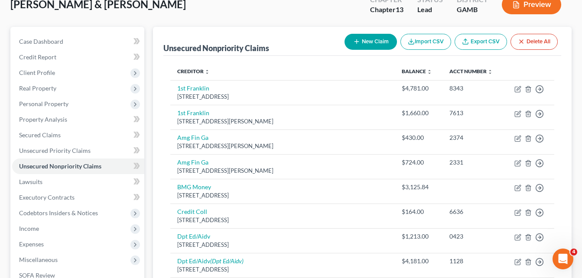
scroll to position [0, 0]
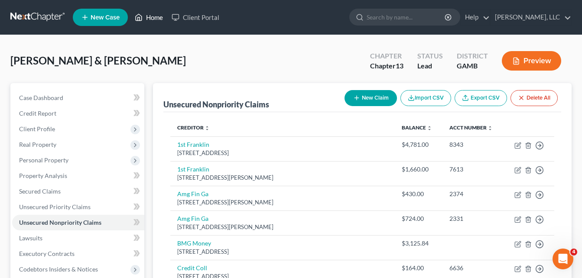
click at [153, 13] on link "Home" at bounding box center [148, 18] width 37 height 16
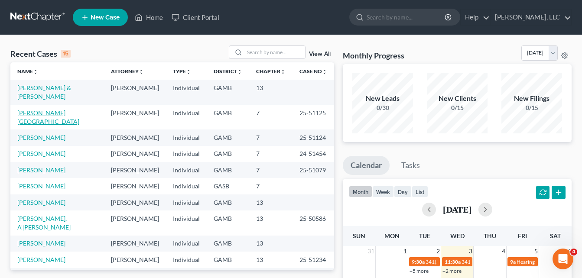
click at [33, 114] on link "[PERSON_NAME][GEOGRAPHIC_DATA]" at bounding box center [48, 117] width 62 height 16
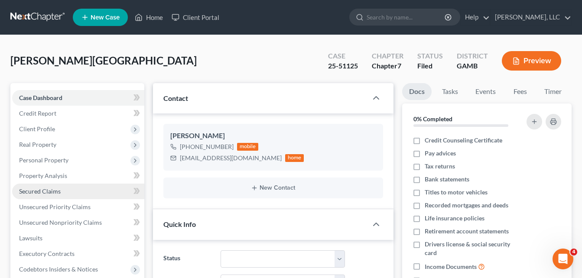
click at [38, 193] on span "Secured Claims" at bounding box center [40, 191] width 42 height 7
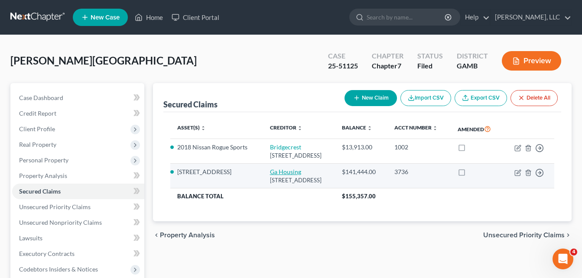
click at [278, 176] on link "Ga Housing" at bounding box center [285, 171] width 31 height 7
select select "10"
select select "2"
select select "0"
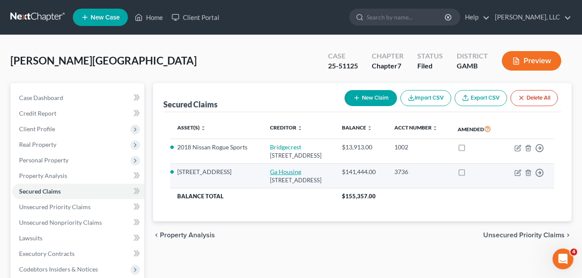
select select "0"
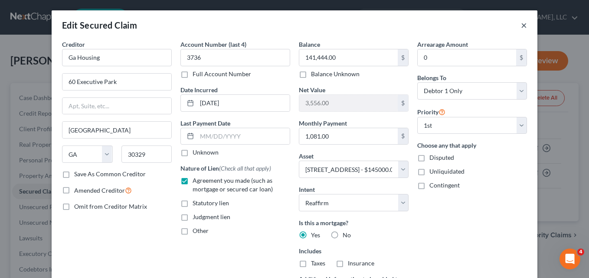
click at [521, 23] on button "×" at bounding box center [524, 25] width 6 height 10
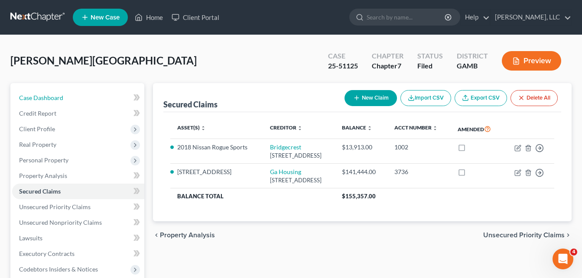
drag, startPoint x: 40, startPoint y: 98, endPoint x: 143, endPoint y: 66, distance: 107.9
click at [40, 98] on span "Case Dashboard" at bounding box center [41, 97] width 44 height 7
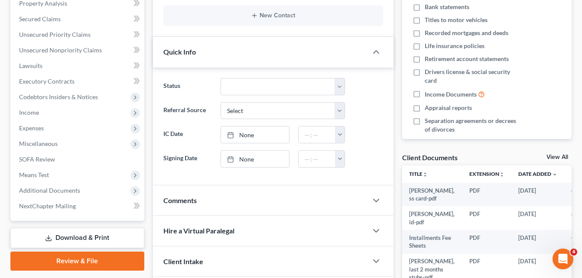
scroll to position [173, 0]
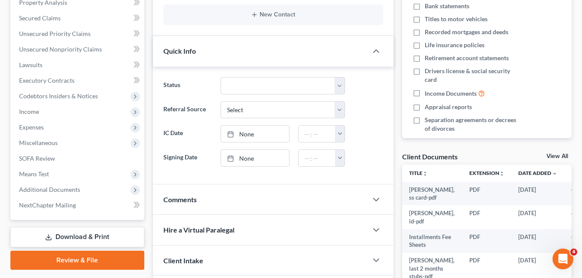
click at [176, 201] on span "Comments" at bounding box center [179, 199] width 33 height 8
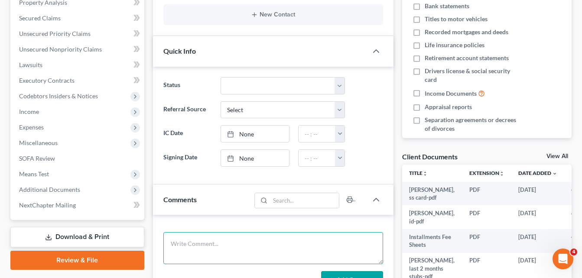
drag, startPoint x: 199, startPoint y: 245, endPoint x: 221, endPoint y: 52, distance: 194.2
click at [202, 113] on div "Updates & News × [US_STATE][GEOGRAPHIC_DATA] Notes: Take a look at NextChapter'…" at bounding box center [273, 151] width 241 height 482
type textarea "state home mortgage bk [PERSON_NAME] in the bk dept ... ph [PHONE_NUMBER]"
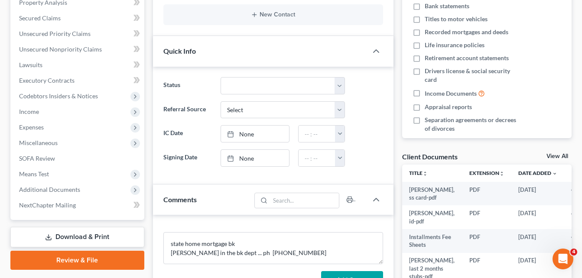
click at [149, 163] on div "Updates & News × [US_STATE][GEOGRAPHIC_DATA] Notes: Take a look at NextChapter'…" at bounding box center [273, 151] width 249 height 482
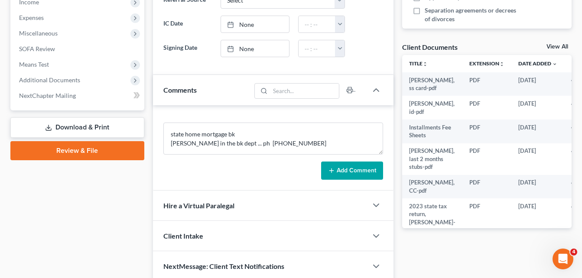
scroll to position [312, 0]
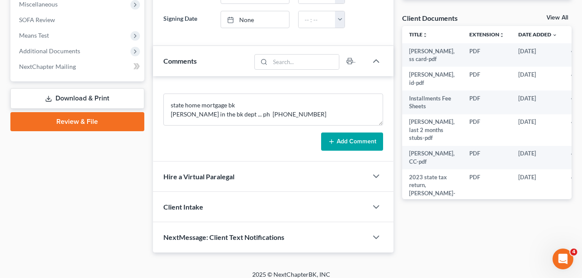
click at [370, 141] on button "Add Comment" at bounding box center [352, 142] width 62 height 18
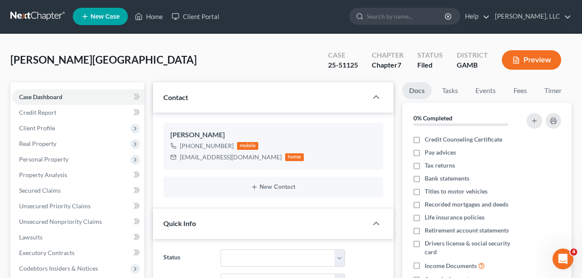
scroll to position [0, 0]
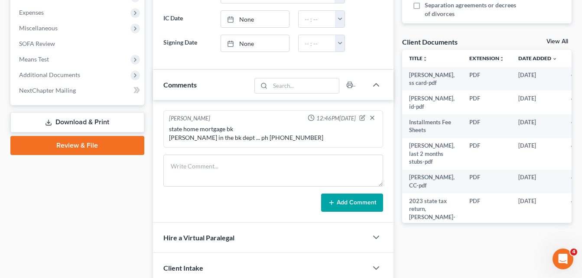
scroll to position [312, 0]
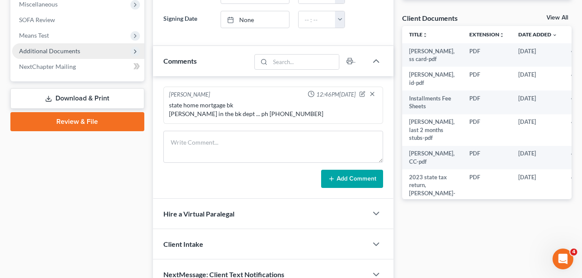
click at [82, 55] on span "Additional Documents" at bounding box center [78, 51] width 132 height 16
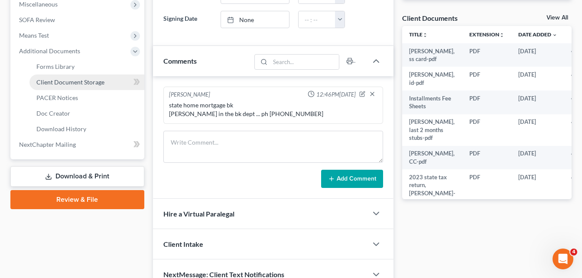
click at [81, 82] on span "Client Document Storage" at bounding box center [70, 81] width 68 height 7
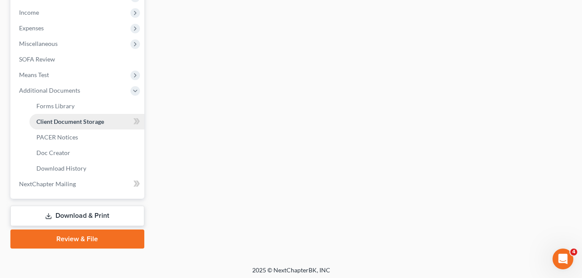
select select "6"
select select "22"
select select "26"
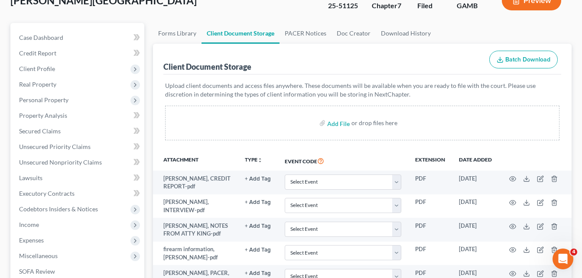
scroll to position [52, 0]
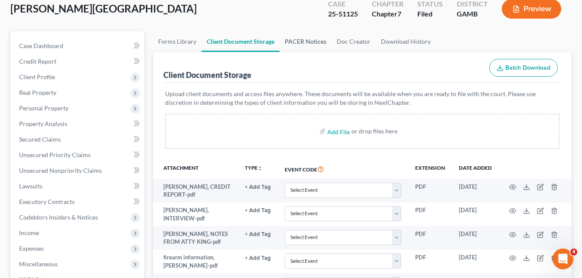
click at [310, 41] on link "PACER Notices" at bounding box center [306, 41] width 52 height 21
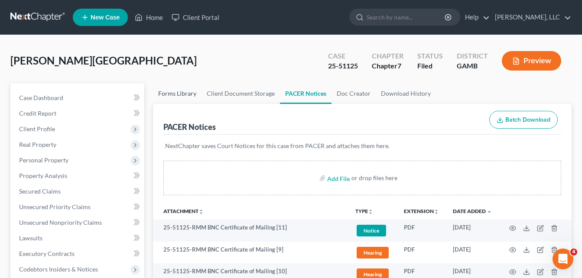
click at [153, 84] on link "Forms Library" at bounding box center [177, 93] width 49 height 21
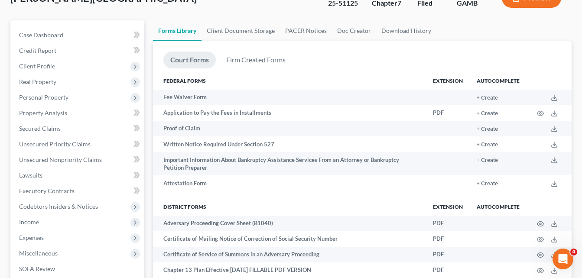
scroll to position [52, 0]
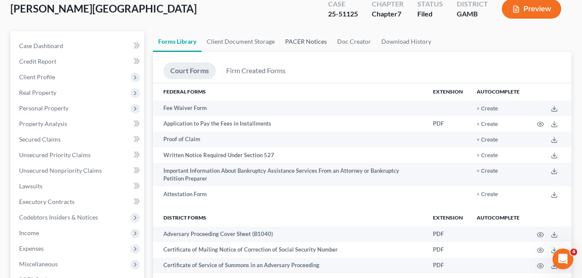
click at [293, 39] on link "PACER Notices" at bounding box center [306, 41] width 52 height 21
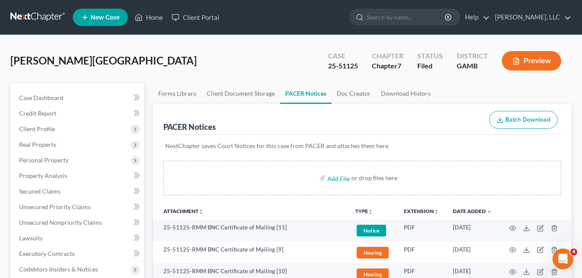
click at [150, 75] on div "[PERSON_NAME][GEOGRAPHIC_DATA] Upgraded Case 25-51125 Chapter Chapter 7 Status …" at bounding box center [290, 65] width 561 height 38
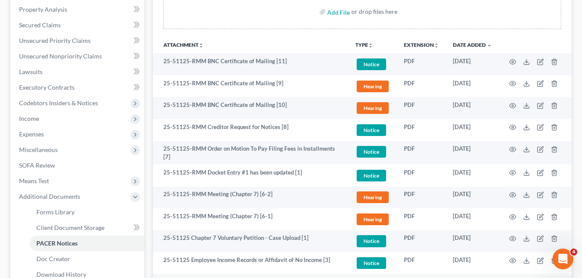
scroll to position [114, 0]
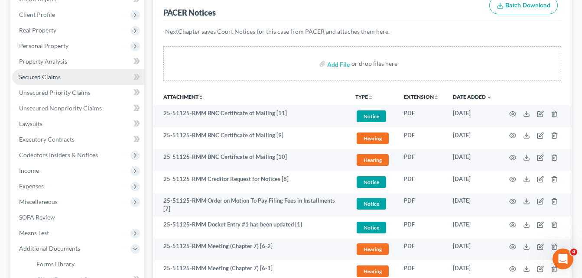
click at [33, 81] on link "Secured Claims" at bounding box center [78, 77] width 132 height 16
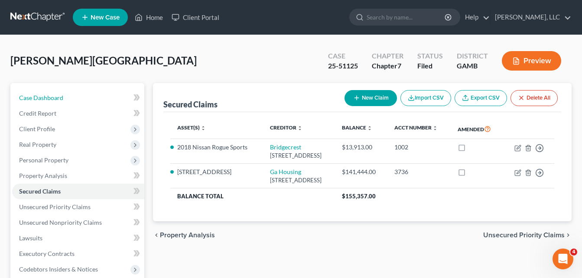
drag, startPoint x: 39, startPoint y: 98, endPoint x: 140, endPoint y: 75, distance: 103.0
click at [39, 98] on span "Case Dashboard" at bounding box center [41, 97] width 44 height 7
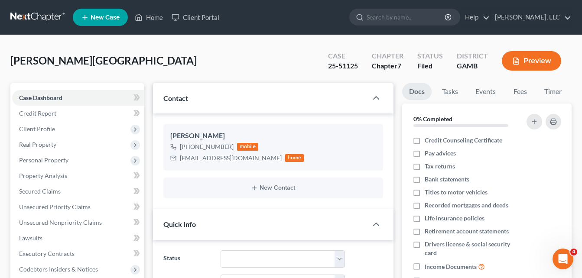
click at [150, 78] on div "[PERSON_NAME][GEOGRAPHIC_DATA] Upgraded Case 25-51125 Chapter Chapter 7 Status …" at bounding box center [290, 65] width 561 height 38
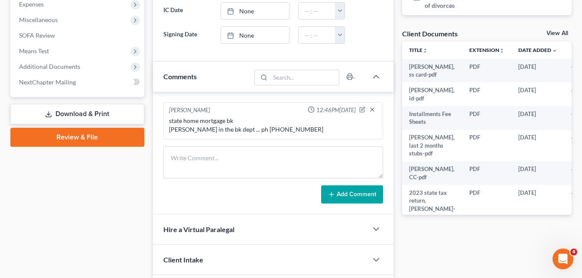
scroll to position [295, 0]
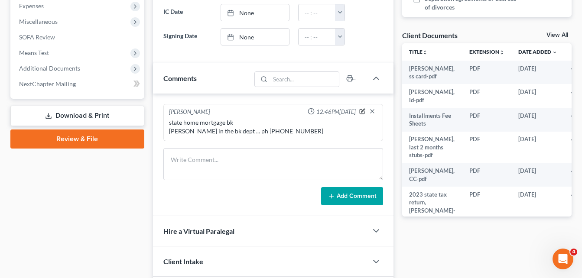
click at [364, 112] on icon "button" at bounding box center [362, 111] width 6 height 6
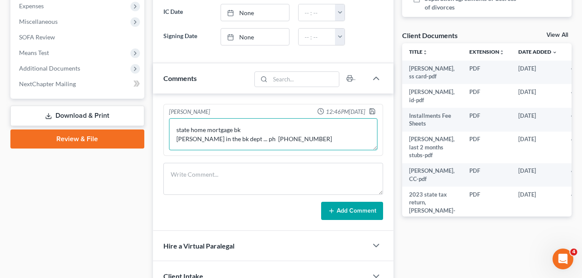
click at [291, 140] on textarea "state home mortgage bk [PERSON_NAME] in the bk dept ... ph [PHONE_NUMBER]" at bounding box center [273, 134] width 208 height 32
type textarea "state home mortgage bk [PERSON_NAME] in the bk dept ... ph [PHONE_NUMBER] ...."
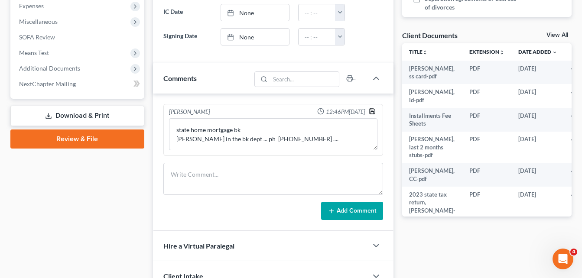
click at [374, 110] on icon "button" at bounding box center [372, 111] width 5 height 5
